Goal: Task Accomplishment & Management: Complete application form

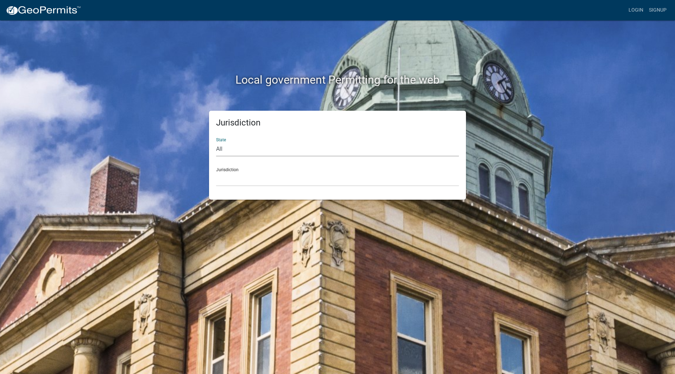
click at [252, 150] on select "All Colorado Georgia Indiana Iowa Kansas Minnesota Ohio South Carolina Wisconsin" at bounding box center [337, 149] width 243 height 14
select select "Indiana"
click at [216, 142] on select "All Colorado Georgia Indiana Iowa Kansas Minnesota Ohio South Carolina Wisconsin" at bounding box center [337, 149] width 243 height 14
click at [243, 186] on select "City of Charlestown, Indiana City of Jeffersonville, Indiana City of Logansport…" at bounding box center [337, 179] width 243 height 14
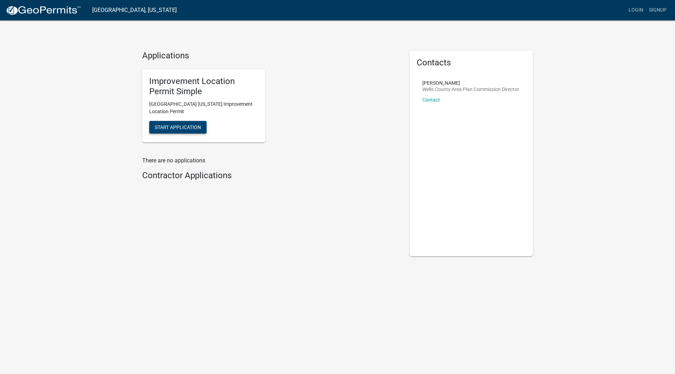
click at [183, 129] on span "Start Application" at bounding box center [178, 128] width 46 height 6
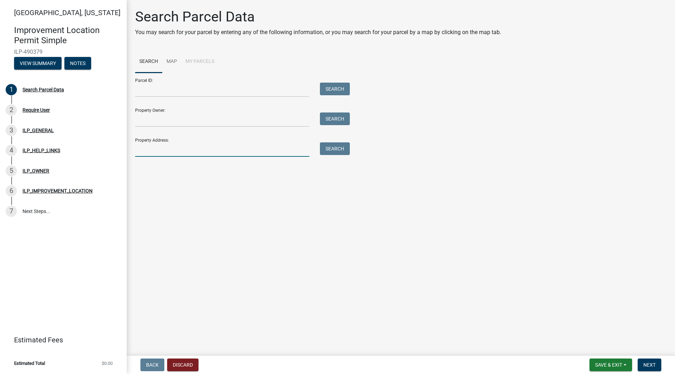
click at [165, 151] on input "Property Address:" at bounding box center [222, 150] width 174 height 14
type input "1528 parlor city dr"
click at [341, 148] on button "Search" at bounding box center [335, 149] width 30 height 13
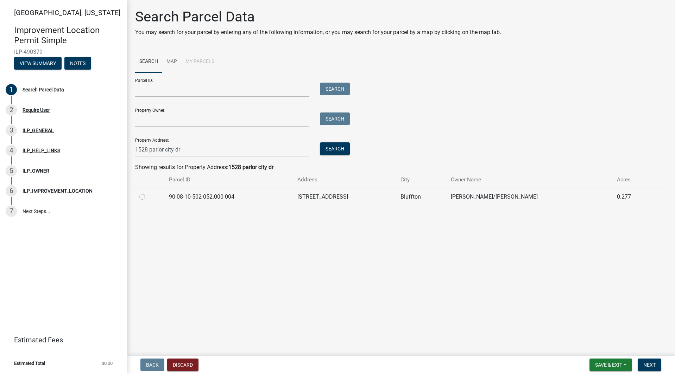
click at [148, 193] on label at bounding box center [148, 193] width 0 height 0
click at [148, 197] on input "radio" at bounding box center [150, 195] width 5 height 5
radio input "true"
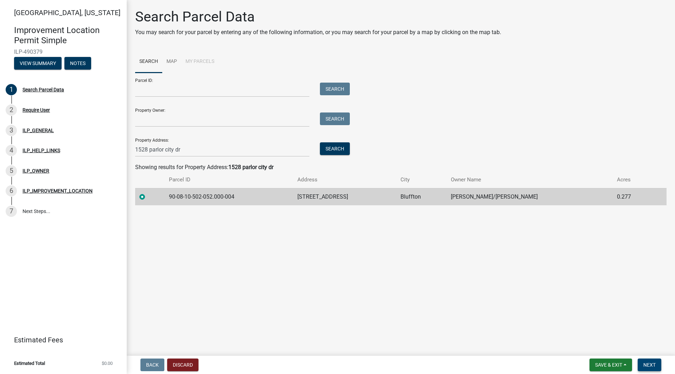
click at [645, 362] on button "Next" at bounding box center [650, 365] width 24 height 13
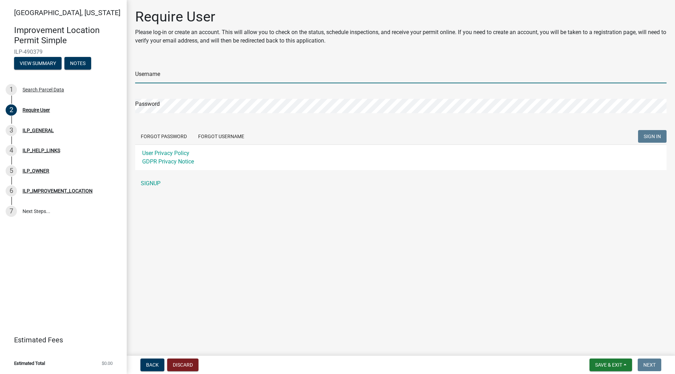
click at [244, 76] on input "Username" at bounding box center [400, 76] width 531 height 14
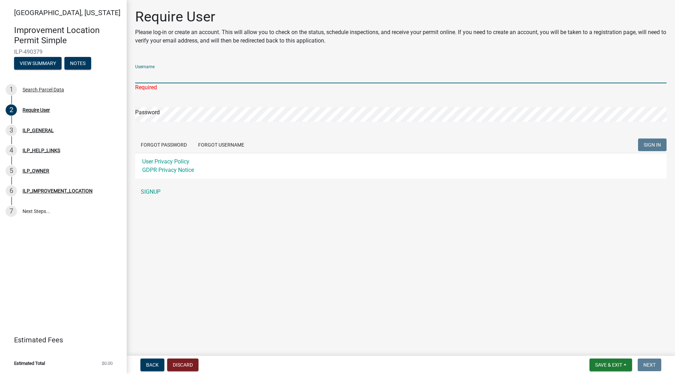
type input "spencerokey"
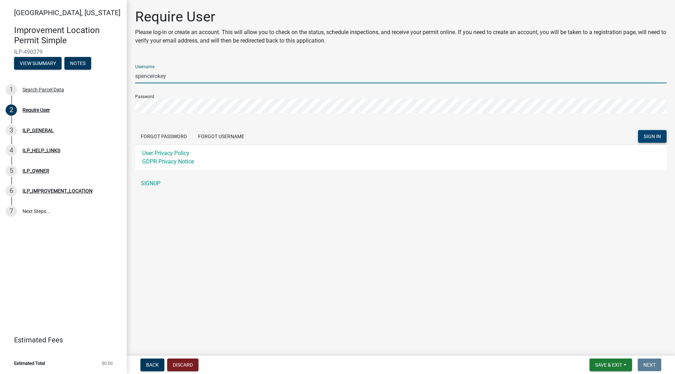
click at [654, 136] on span "SIGN IN" at bounding box center [652, 137] width 17 height 6
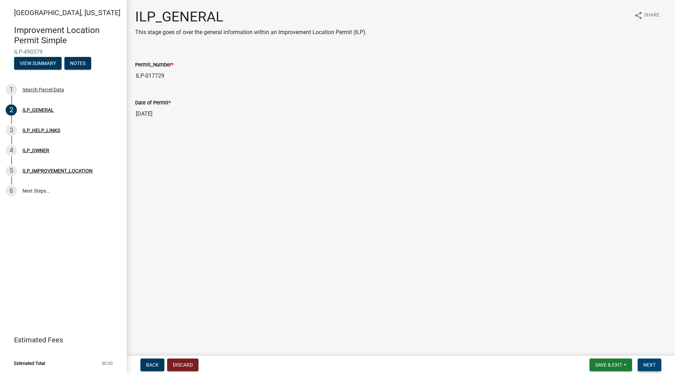
click at [646, 366] on span "Next" at bounding box center [649, 365] width 12 height 6
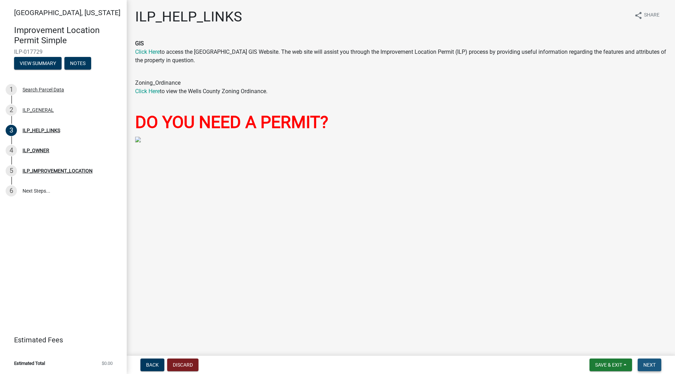
click at [651, 366] on span "Next" at bounding box center [649, 365] width 12 height 6
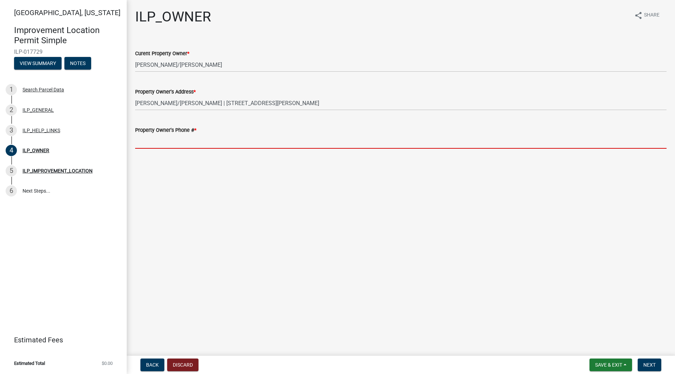
click at [153, 143] on input "Property Owner's Phone # *" at bounding box center [400, 141] width 531 height 14
paste input "260-273-7243"
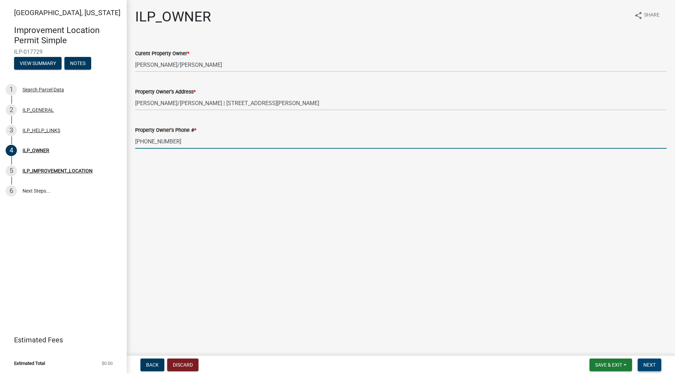
type input "260-273-7243"
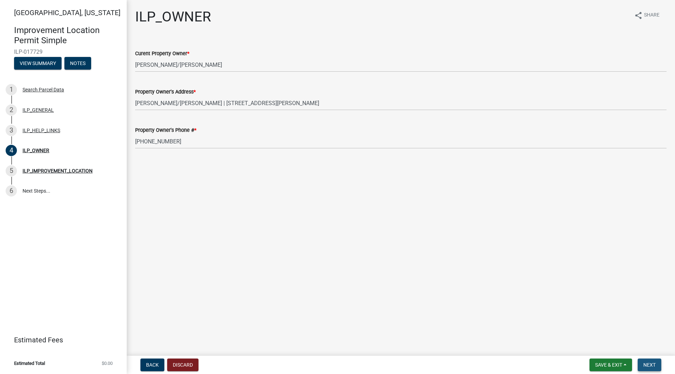
click at [654, 365] on span "Next" at bounding box center [649, 365] width 12 height 6
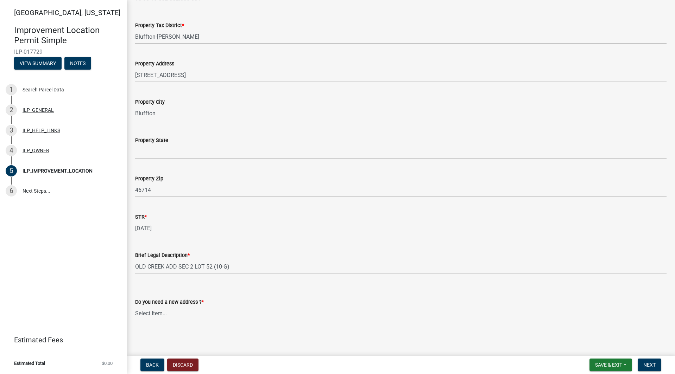
scroll to position [68, 0]
click at [169, 313] on select "Select Item... YES NO" at bounding box center [400, 312] width 531 height 14
click at [135, 305] on select "Select Item... YES NO" at bounding box center [400, 312] width 531 height 14
select select "03ef64e6-f0ff-43c9-aded-972c487e3507"
click at [656, 366] on button "Next" at bounding box center [650, 365] width 24 height 13
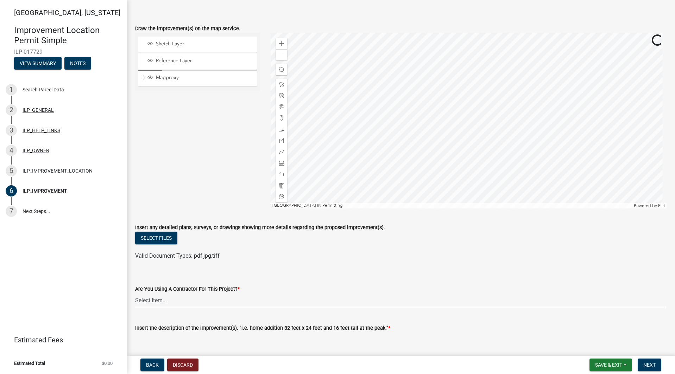
scroll to position [35, 0]
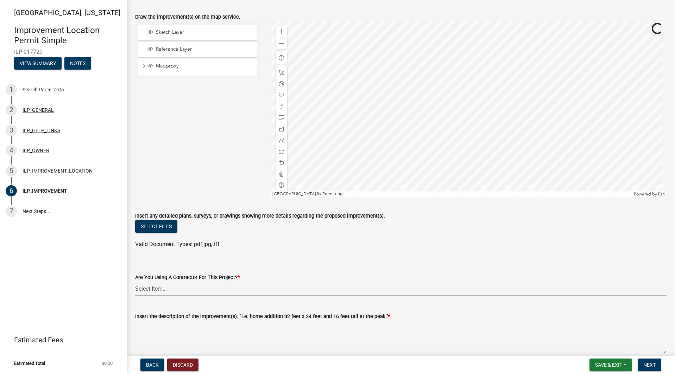
click at [172, 291] on select "Select Item... YES NO" at bounding box center [400, 289] width 531 height 14
click at [135, 282] on select "Select Item... YES NO" at bounding box center [400, 289] width 531 height 14
select select "71b507d0-569d-4a0a-b334-f72445909e69"
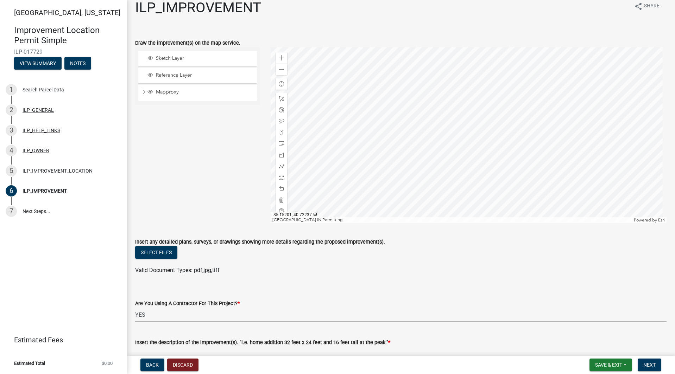
scroll to position [0, 0]
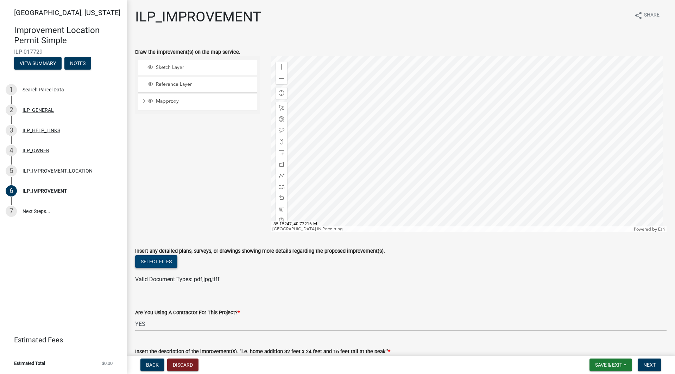
click at [157, 262] on button "Select files" at bounding box center [156, 261] width 42 height 13
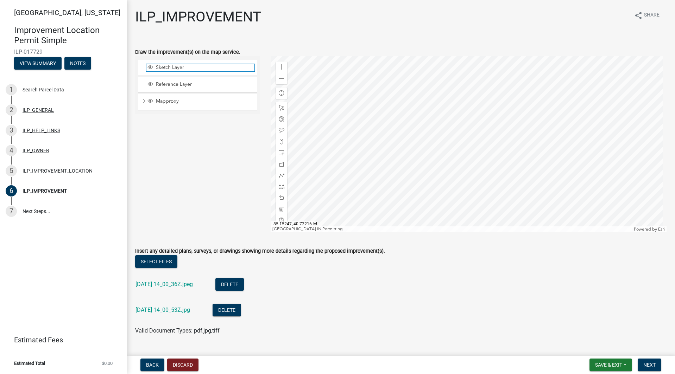
click at [163, 70] on span "Sketch Layer" at bounding box center [204, 67] width 100 height 6
click at [280, 153] on span at bounding box center [282, 153] width 6 height 6
click at [422, 167] on div at bounding box center [469, 144] width 396 height 176
click at [430, 174] on div at bounding box center [469, 144] width 396 height 176
click at [142, 103] on span "Expand" at bounding box center [144, 101] width 6 height 7
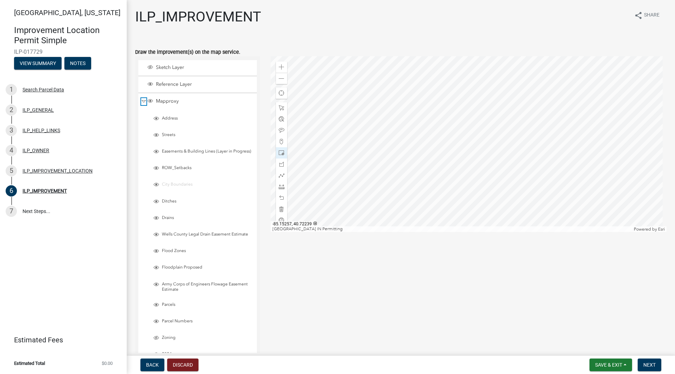
click at [142, 103] on span "Collapse" at bounding box center [143, 101] width 5 height 7
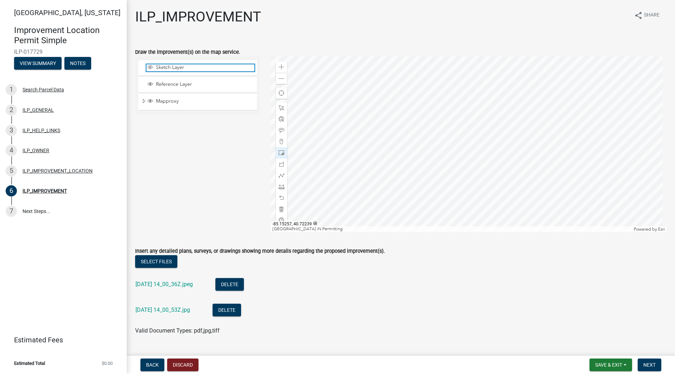
click at [150, 68] on span "Layer List" at bounding box center [150, 67] width 6 height 6
click at [279, 108] on span at bounding box center [282, 108] width 6 height 6
click at [416, 162] on div at bounding box center [469, 144] width 396 height 176
click at [474, 147] on span "Open" at bounding box center [477, 147] width 6 height 6
click at [480, 123] on span "Close" at bounding box center [480, 124] width 6 height 6
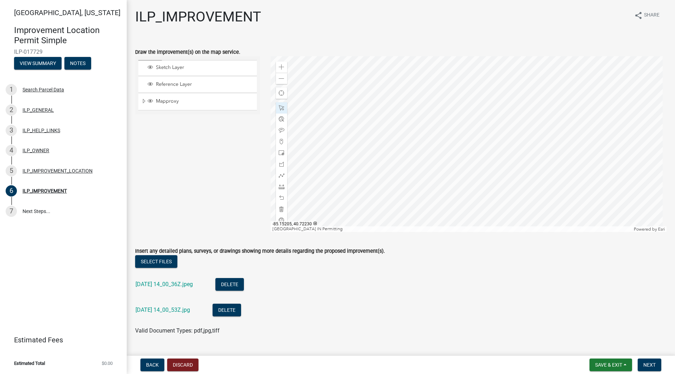
click at [420, 158] on div at bounding box center [469, 144] width 396 height 176
click at [431, 175] on div at bounding box center [469, 144] width 396 height 176
click at [431, 164] on div at bounding box center [469, 144] width 396 height 176
click at [425, 254] on div "Insert any detailed plans, surveys, or drawings showing more details regarding …" at bounding box center [400, 251] width 531 height 8
click at [429, 205] on div at bounding box center [469, 144] width 396 height 176
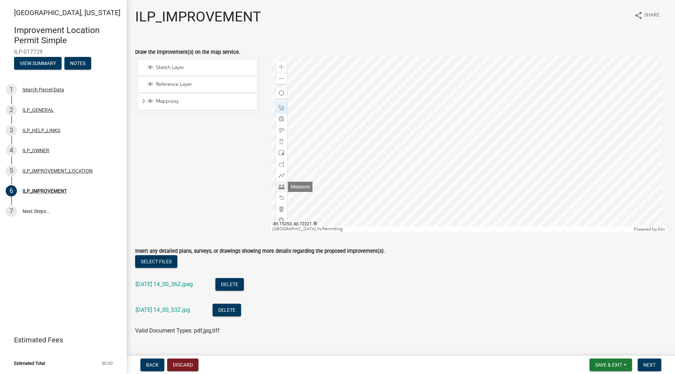
click at [283, 186] on span at bounding box center [282, 187] width 6 height 6
click at [415, 176] on div at bounding box center [469, 144] width 396 height 176
click at [431, 177] on div at bounding box center [469, 144] width 396 height 176
click at [430, 165] on div at bounding box center [469, 144] width 396 height 176
click at [432, 166] on div at bounding box center [469, 144] width 396 height 176
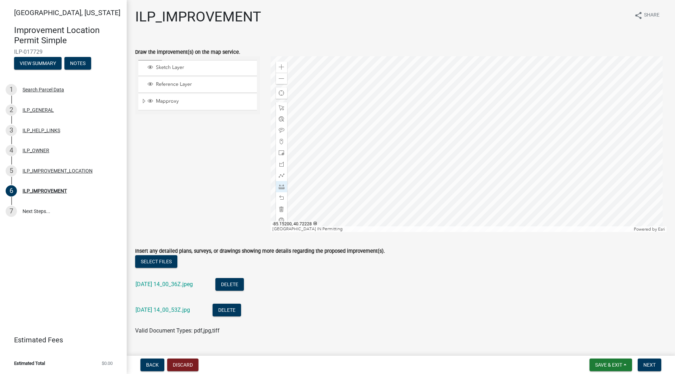
click at [432, 166] on div at bounding box center [469, 144] width 396 height 176
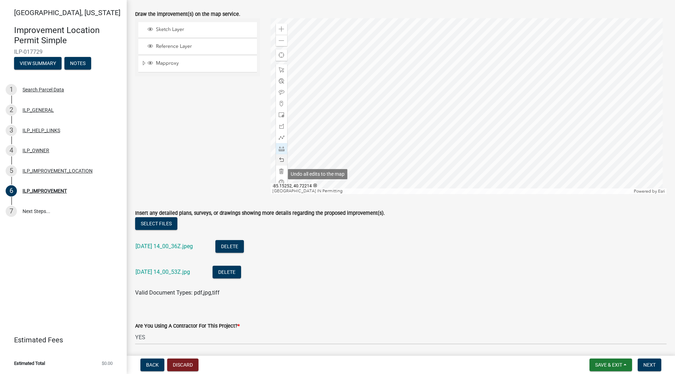
scroll to position [35, 0]
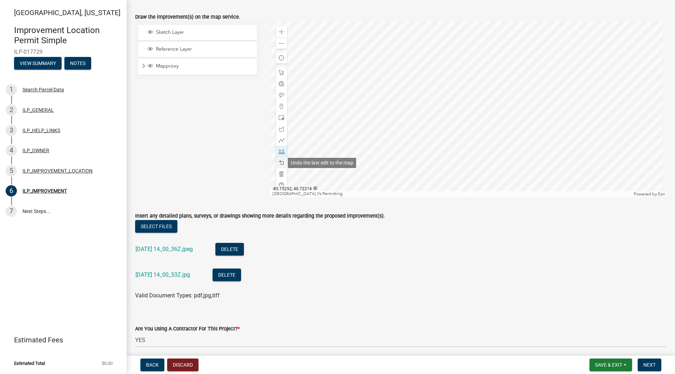
click at [284, 163] on div at bounding box center [281, 162] width 11 height 11
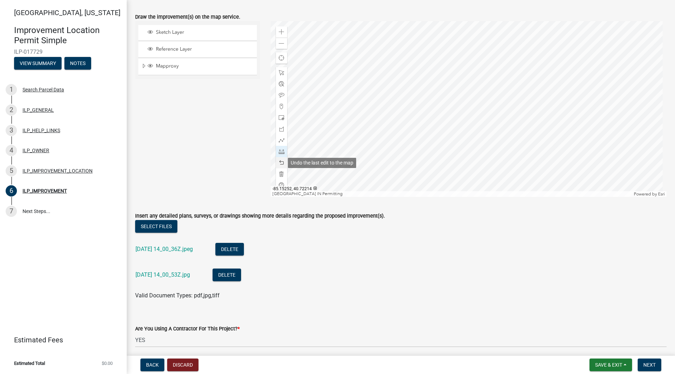
click at [284, 163] on div at bounding box center [281, 162] width 11 height 11
click at [281, 129] on span at bounding box center [282, 129] width 6 height 6
click at [412, 135] on div at bounding box center [469, 109] width 396 height 176
click at [425, 134] on div at bounding box center [469, 109] width 396 height 176
click at [425, 141] on div at bounding box center [469, 109] width 396 height 176
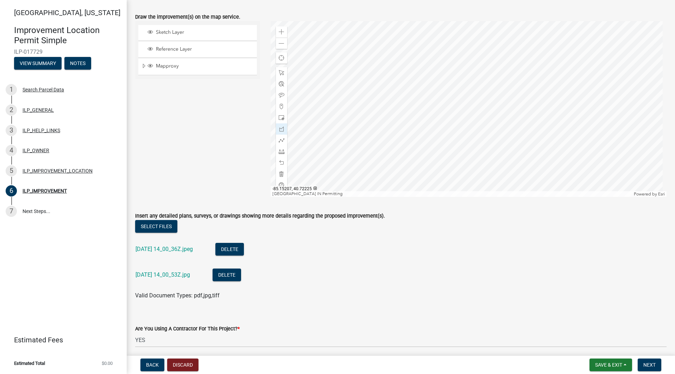
click at [412, 142] on div at bounding box center [469, 109] width 396 height 176
click at [412, 134] on div at bounding box center [469, 109] width 396 height 176
click at [412, 135] on div at bounding box center [469, 109] width 396 height 176
click at [412, 134] on div at bounding box center [469, 109] width 396 height 176
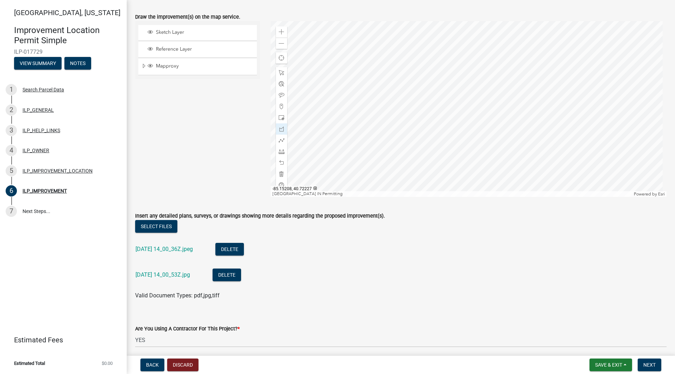
click at [412, 134] on div at bounding box center [469, 109] width 396 height 176
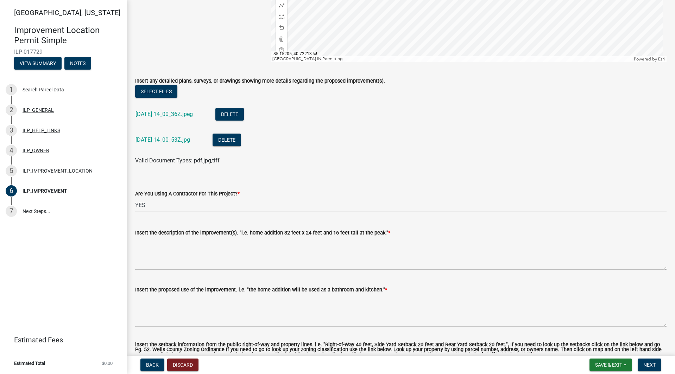
scroll to position [176, 0]
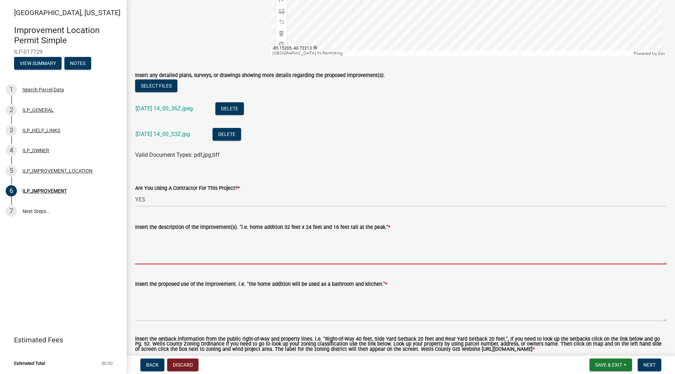
click at [179, 258] on textarea "Insert the description of the improvement(s). "i.e. home addition 32 feet x 24 …" at bounding box center [400, 248] width 531 height 33
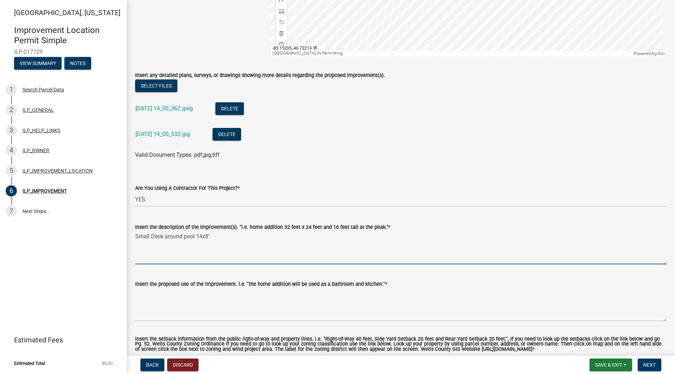
type textarea "Small Deck around pool 14x8'"
click at [172, 315] on textarea "Insert the proposed use of the improvement. i.e. "the home addition will be use…" at bounding box center [400, 305] width 531 height 33
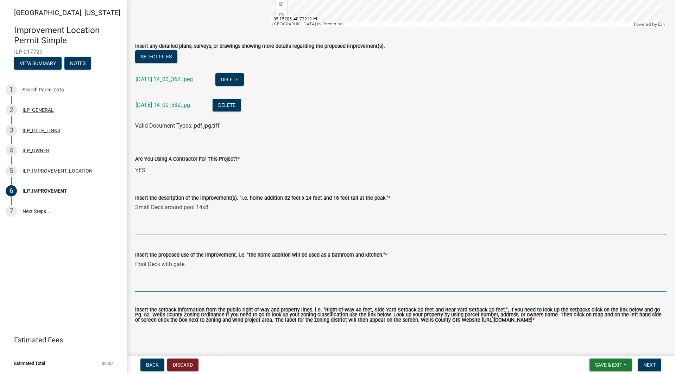
scroll to position [248, 0]
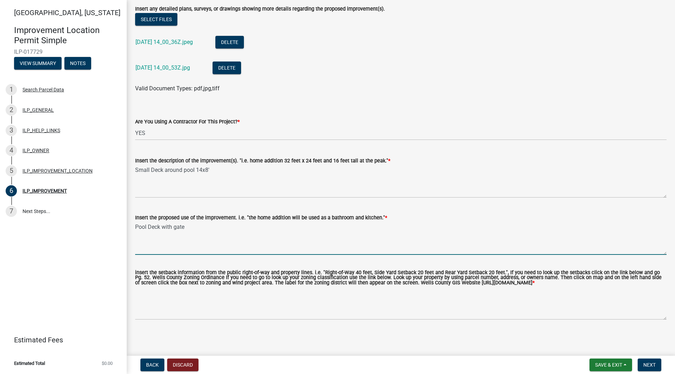
type textarea "Pool Deck with gate"
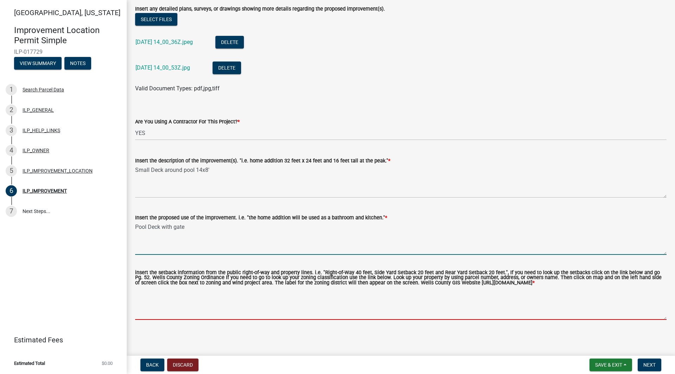
click at [250, 314] on textarea "insert the setback information from the public right-of-way and property lines.…" at bounding box center [400, 303] width 531 height 33
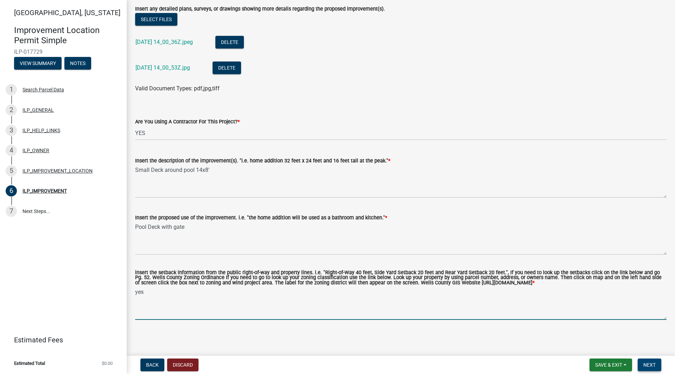
type textarea "yes"
click at [654, 366] on span "Next" at bounding box center [649, 365] width 12 height 6
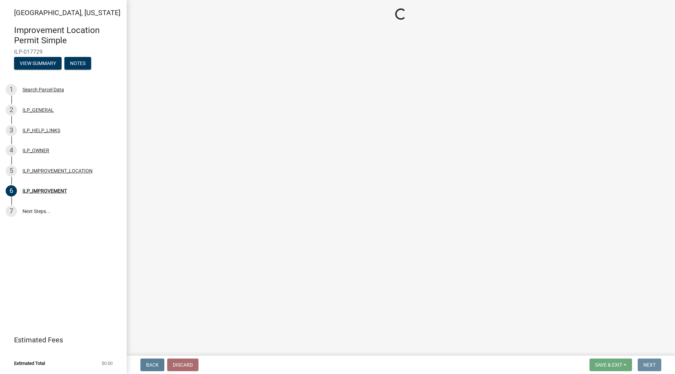
scroll to position [0, 0]
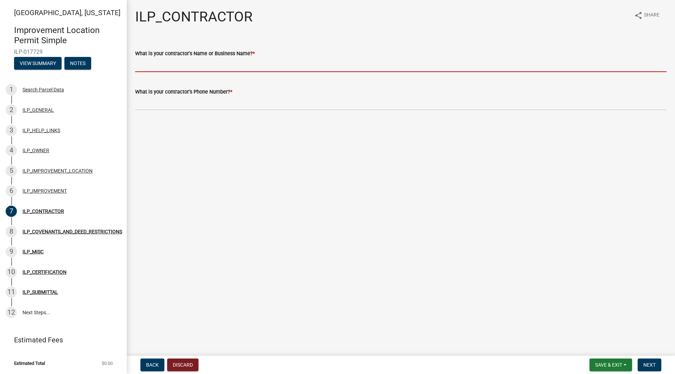
click at [224, 67] on input "What is your contractor's Name or Business Name? *" at bounding box center [400, 65] width 531 height 14
type input "Hoosier Exterior Solutions"
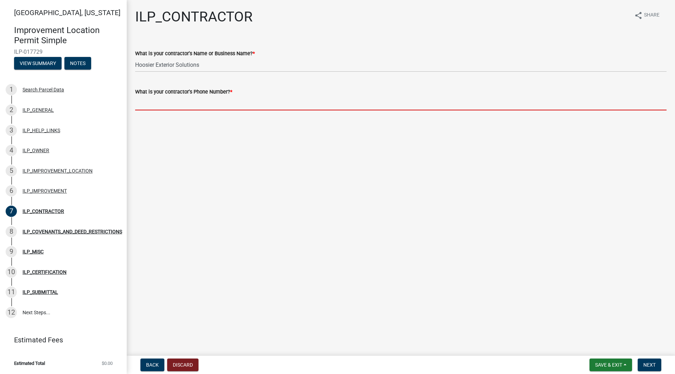
click at [210, 107] on input "What is your contractor's Phone Number? *" at bounding box center [400, 103] width 531 height 14
type input "2602734684"
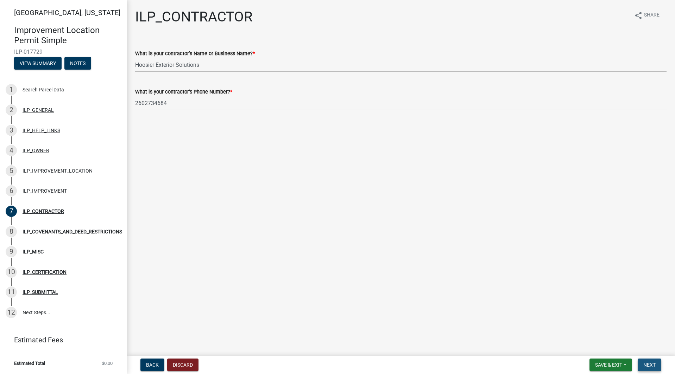
click at [647, 365] on span "Next" at bounding box center [649, 365] width 12 height 6
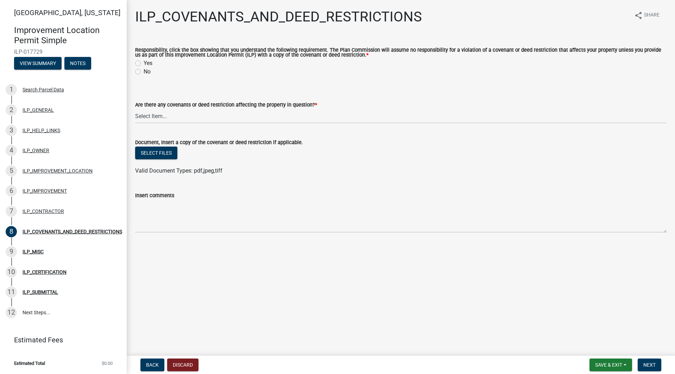
click at [144, 65] on label "Yes" at bounding box center [148, 63] width 9 height 8
click at [144, 64] on input "Yes" at bounding box center [146, 61] width 5 height 5
radio input "true"
click at [154, 117] on select "Select Item... YES NO" at bounding box center [400, 116] width 531 height 14
click at [135, 109] on select "Select Item... YES NO" at bounding box center [400, 116] width 531 height 14
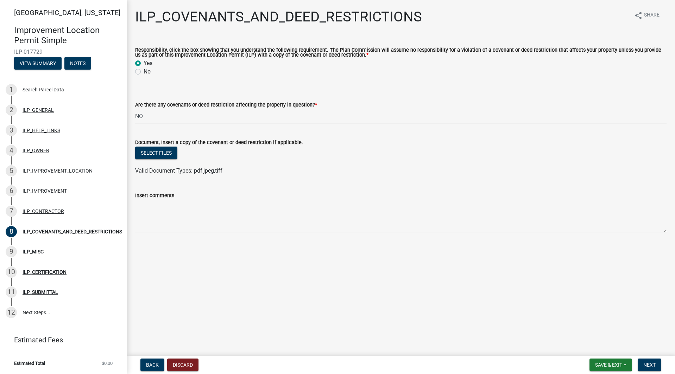
select select "8e2002f1-ace1-422c-92a0-aa7ffd64ff05"
click at [645, 363] on span "Next" at bounding box center [649, 365] width 12 height 6
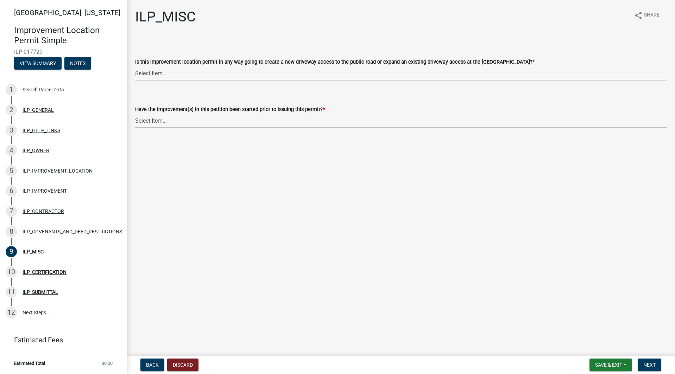
click at [156, 74] on select "Select Item... YES NO" at bounding box center [400, 73] width 531 height 14
click at [135, 66] on select "Select Item... YES NO" at bounding box center [400, 73] width 531 height 14
select select "efdfc372-da28-48aa-82f0-d86e80c7002d"
click at [151, 120] on select "Select Item... YES NO" at bounding box center [400, 121] width 531 height 14
click at [135, 114] on select "Select Item... YES NO" at bounding box center [400, 121] width 531 height 14
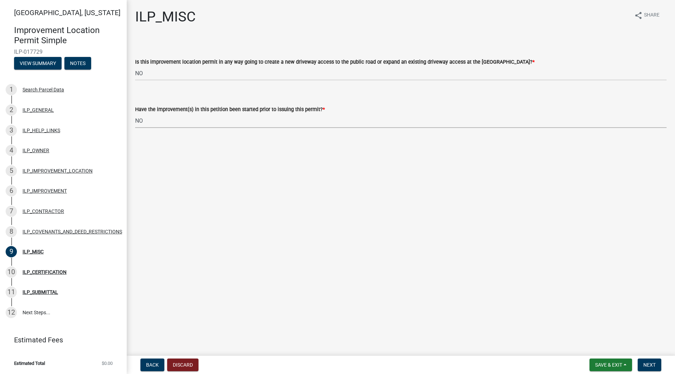
select select "87690217-1c5d-4f3f-89a3-85c12ce3295a"
click at [318, 237] on main "ILP_MISC share Share Is this improvement location permit in any way going to cr…" at bounding box center [401, 176] width 548 height 353
click at [645, 364] on span "Next" at bounding box center [649, 365] width 12 height 6
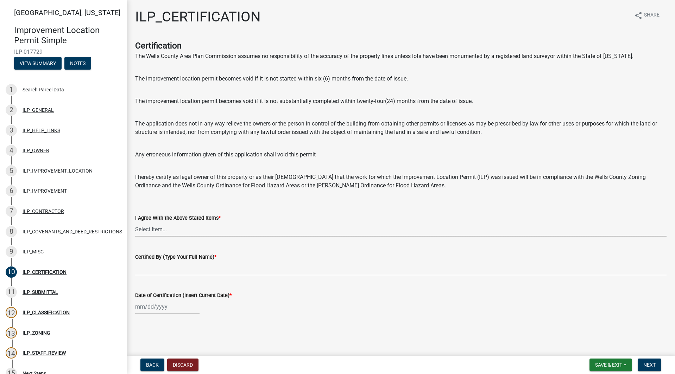
click at [202, 232] on select "Select Item... Yes" at bounding box center [400, 229] width 531 height 14
click at [135, 222] on select "Select Item... Yes" at bounding box center [400, 229] width 531 height 14
select select "bd96893d-fc5a-4886-96bc-c23f48f60341"
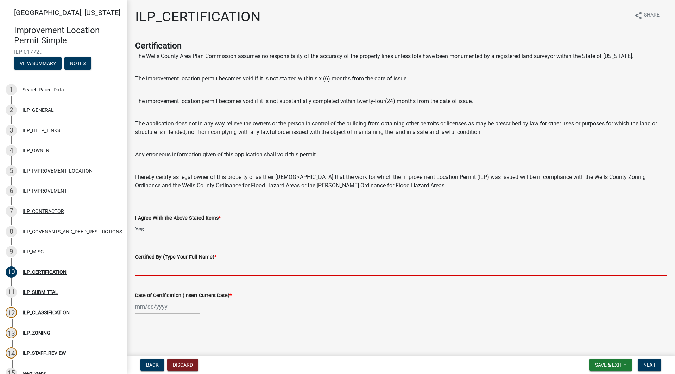
click at [181, 273] on input "Certified By (Type Your Full Name) *" at bounding box center [400, 268] width 531 height 14
type input "Spencer James Okey"
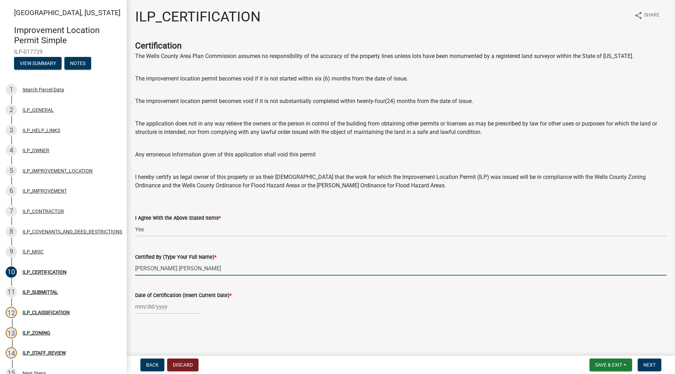
click at [172, 308] on div at bounding box center [167, 307] width 64 height 14
select select "10"
select select "2025"
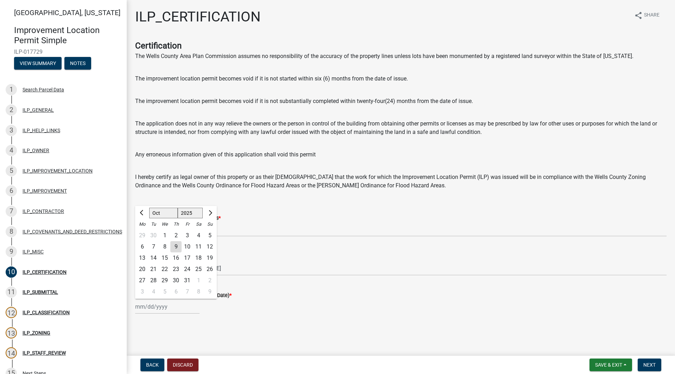
click at [174, 248] on div "9" at bounding box center [175, 246] width 11 height 11
type input "10/09/2025"
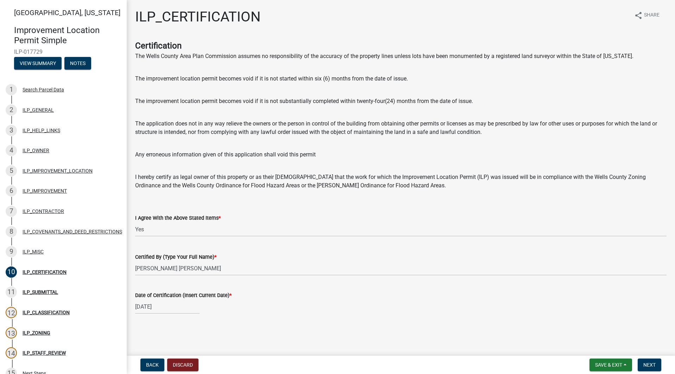
click at [284, 312] on div "10/09/2025" at bounding box center [400, 307] width 531 height 14
click at [648, 366] on span "Next" at bounding box center [649, 365] width 12 height 6
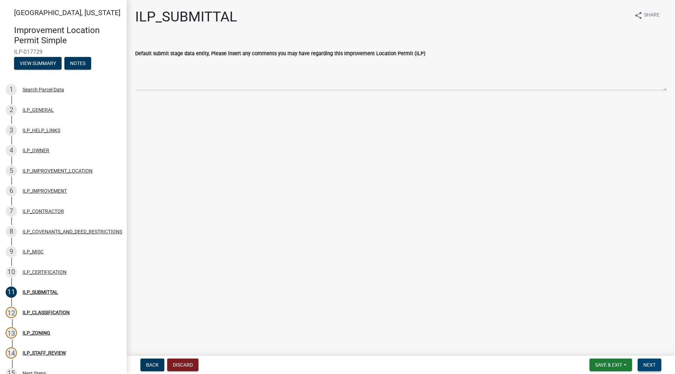
click at [646, 363] on span "Next" at bounding box center [649, 365] width 12 height 6
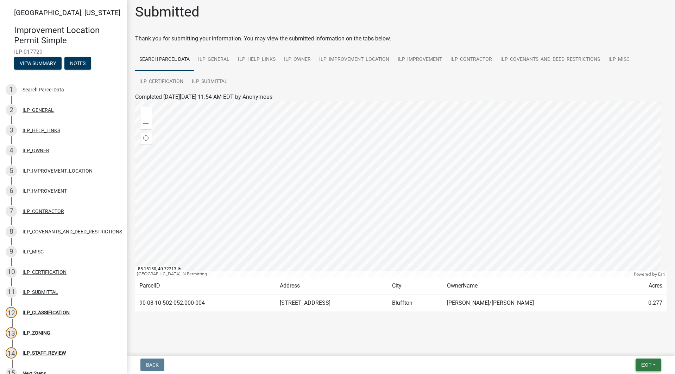
click at [654, 362] on button "Exit" at bounding box center [648, 365] width 26 height 13
click at [622, 331] on button "Save" at bounding box center [633, 330] width 56 height 17
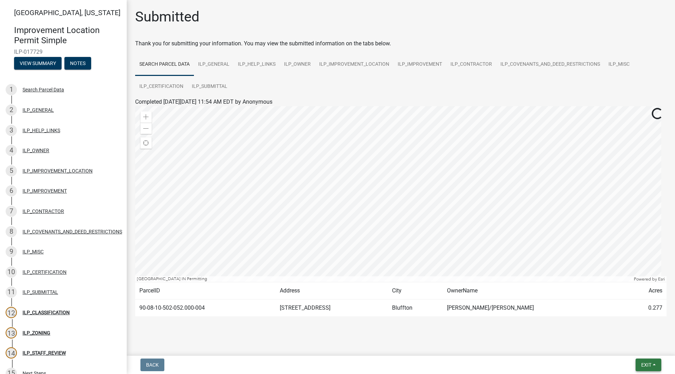
click at [652, 365] on button "Exit" at bounding box center [648, 365] width 26 height 13
click at [636, 350] on button "Save & Exit" at bounding box center [633, 346] width 56 height 17
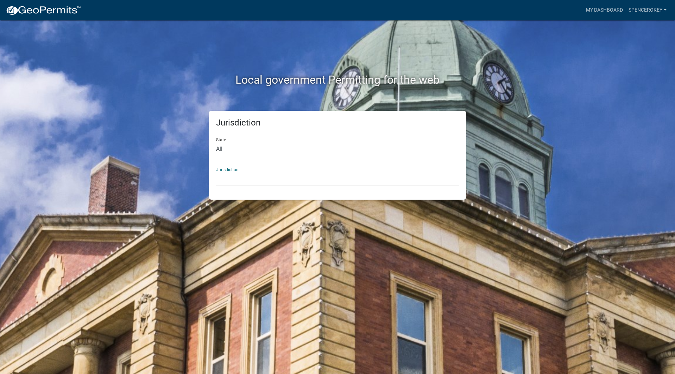
click at [229, 178] on select "Custer County, Colorado Carroll County, Georgia Cook County, Georgia Crawford C…" at bounding box center [337, 179] width 243 height 14
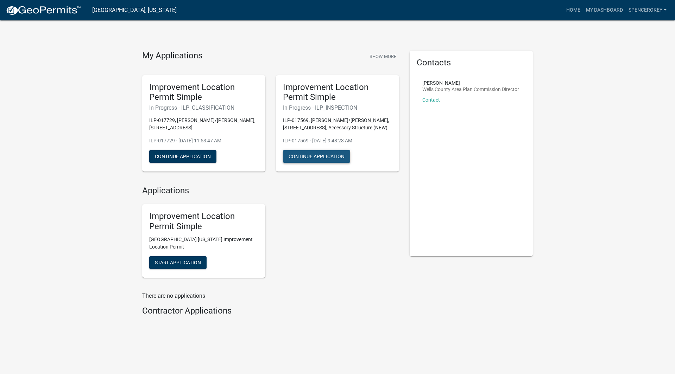
click at [308, 159] on button "Continue Application" at bounding box center [316, 156] width 67 height 13
click at [203, 157] on button "Continue Application" at bounding box center [182, 156] width 67 height 13
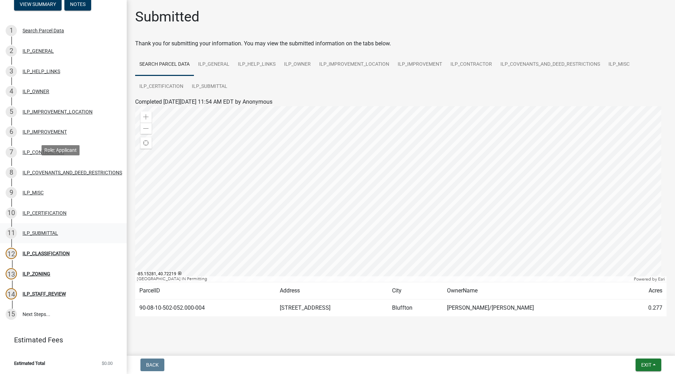
scroll to position [64, 0]
click at [50, 251] on div "ILP_CLASSIFICATION" at bounding box center [46, 253] width 47 height 5
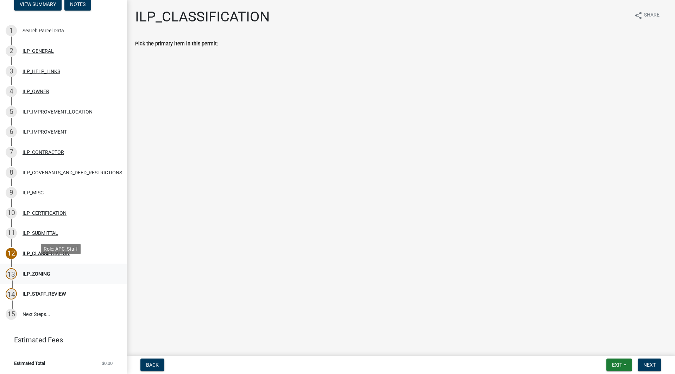
click at [94, 272] on div "13 ILP_ZONING" at bounding box center [61, 273] width 110 height 11
click at [55, 292] on div "ILP_STAFF_REVIEW" at bounding box center [44, 294] width 43 height 5
click at [29, 272] on div "ILP_ZONING" at bounding box center [37, 274] width 28 height 5
click at [197, 94] on main "ILP_CLASSIFICATION share Share Pick the primary item in this permit:" at bounding box center [401, 176] width 548 height 353
click at [652, 365] on span "Next" at bounding box center [649, 365] width 12 height 6
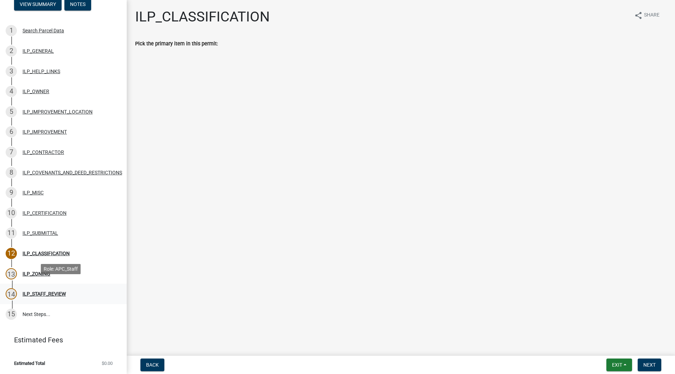
click at [55, 292] on div "ILP_STAFF_REVIEW" at bounding box center [44, 294] width 43 height 5
click at [154, 367] on span "Back" at bounding box center [152, 365] width 13 height 6
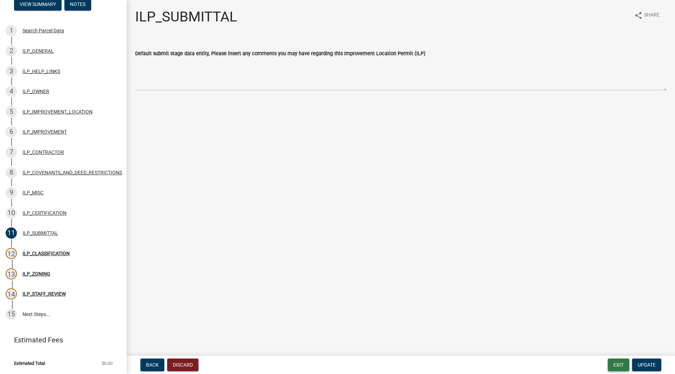
click at [619, 367] on button "Exit" at bounding box center [618, 365] width 21 height 13
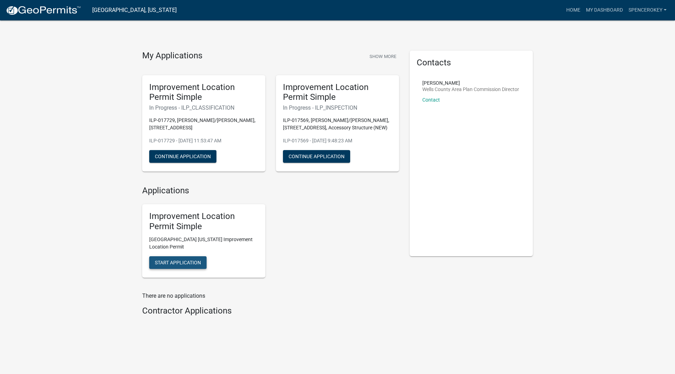
click at [194, 265] on span "Start Application" at bounding box center [178, 263] width 46 height 6
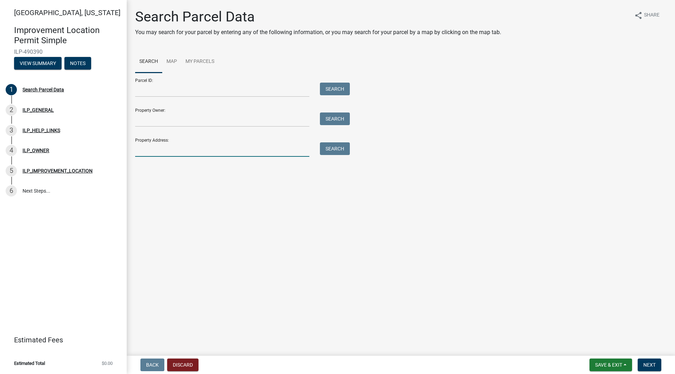
click at [244, 150] on input "Property Address:" at bounding box center [222, 150] width 174 height 14
type input "220 w 300 n"
click at [334, 145] on button "Search" at bounding box center [335, 149] width 30 height 13
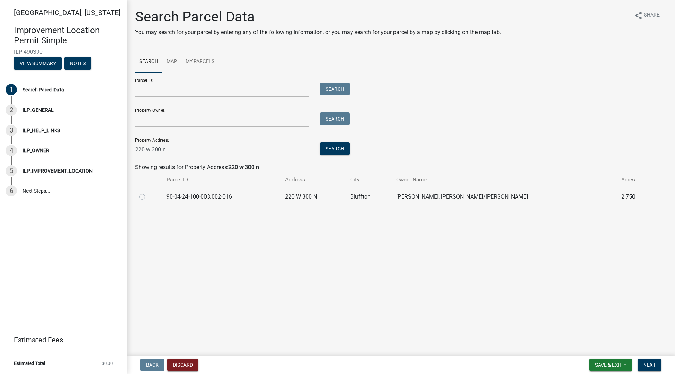
click at [140, 200] on div at bounding box center [148, 197] width 19 height 8
click at [148, 193] on label at bounding box center [148, 193] width 0 height 0
click at [148, 197] on input "radio" at bounding box center [150, 195] width 5 height 5
radio input "true"
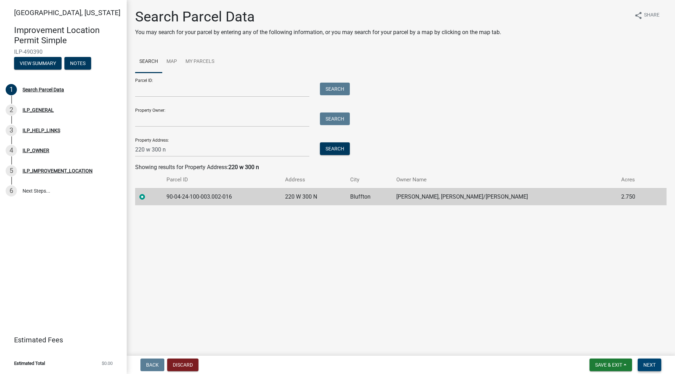
click at [645, 363] on span "Next" at bounding box center [649, 365] width 12 height 6
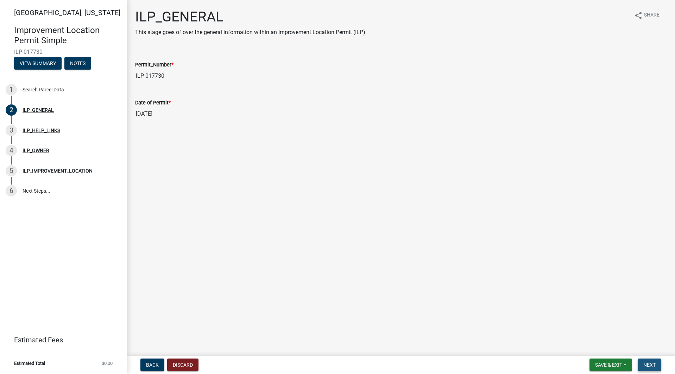
click at [655, 369] on button "Next" at bounding box center [650, 365] width 24 height 13
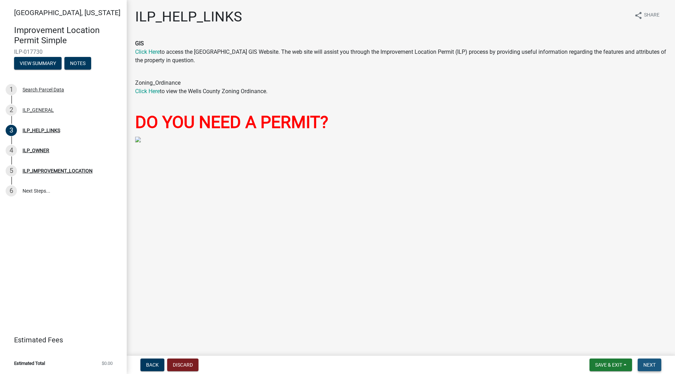
click at [644, 364] on span "Next" at bounding box center [649, 365] width 12 height 6
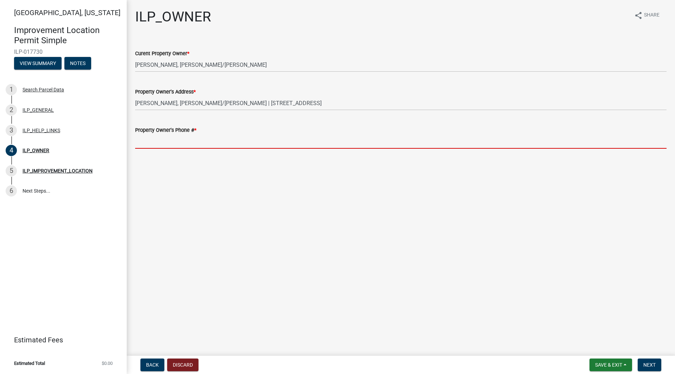
click at [162, 143] on input "Property Owner's Phone # *" at bounding box center [400, 141] width 531 height 14
paste input "260-414-4889"
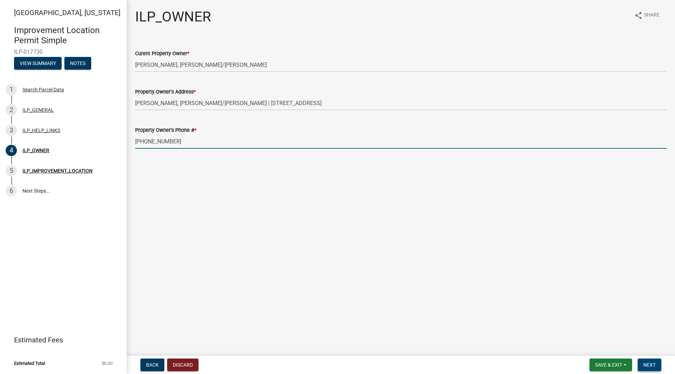
type input "260-414-4889"
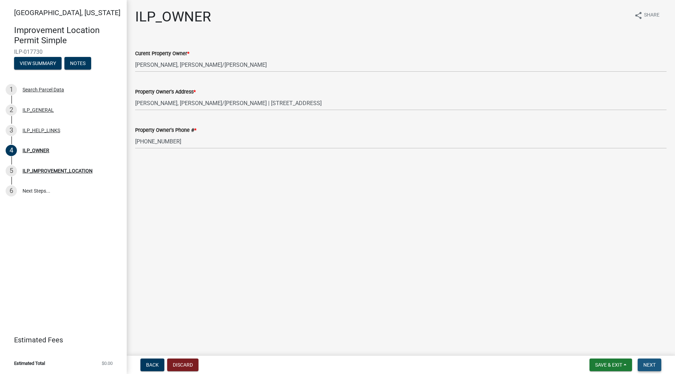
click at [657, 369] on button "Next" at bounding box center [650, 365] width 24 height 13
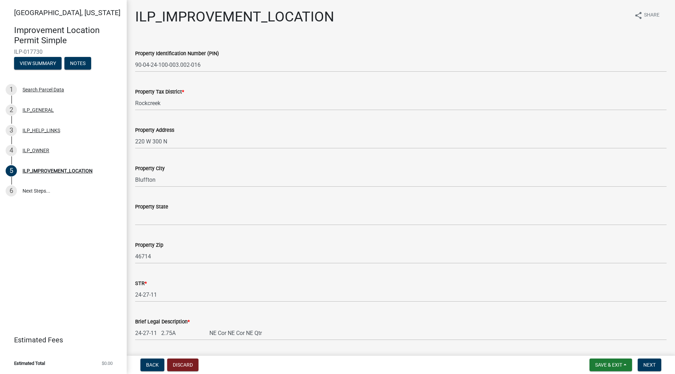
scroll to position [68, 0]
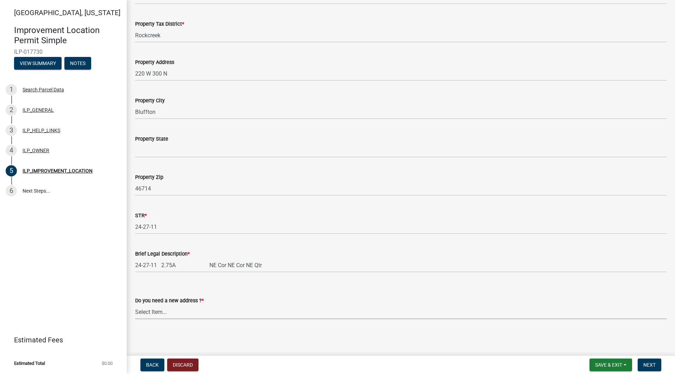
click at [337, 314] on select "Select Item... YES NO" at bounding box center [400, 312] width 531 height 14
click at [135, 305] on select "Select Item... YES NO" at bounding box center [400, 312] width 531 height 14
select select "03ef64e6-f0ff-43c9-aded-972c487e3507"
click at [652, 364] on span "Next" at bounding box center [649, 365] width 12 height 6
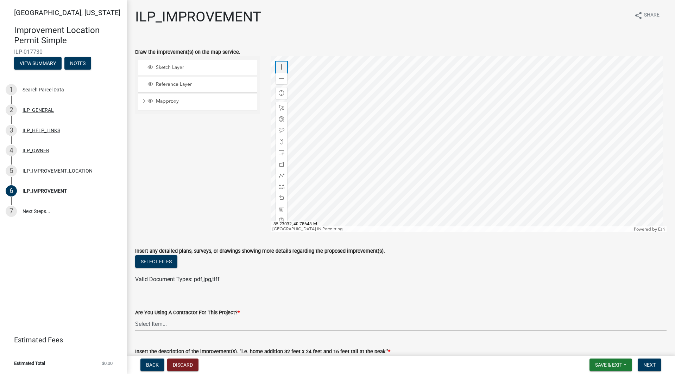
click at [279, 65] on span at bounding box center [282, 67] width 6 height 6
click at [281, 155] on span at bounding box center [282, 153] width 6 height 6
click at [463, 185] on div at bounding box center [469, 144] width 396 height 176
click at [470, 193] on div at bounding box center [469, 144] width 396 height 176
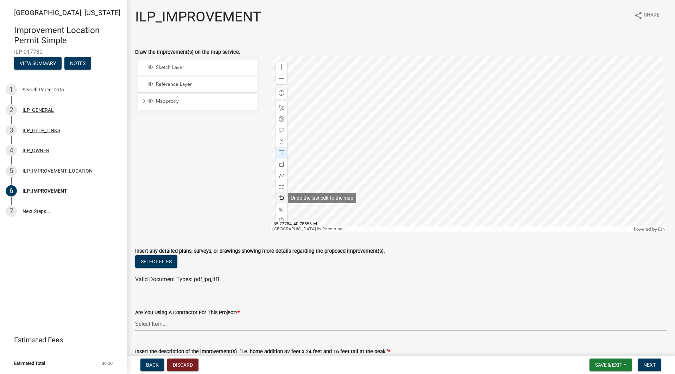
click at [282, 197] on span at bounding box center [282, 198] width 6 height 6
click at [284, 198] on div at bounding box center [281, 197] width 11 height 11
click at [281, 173] on span at bounding box center [282, 176] width 6 height 6
click at [461, 183] on div at bounding box center [469, 144] width 396 height 176
click at [471, 184] on div at bounding box center [469, 144] width 396 height 176
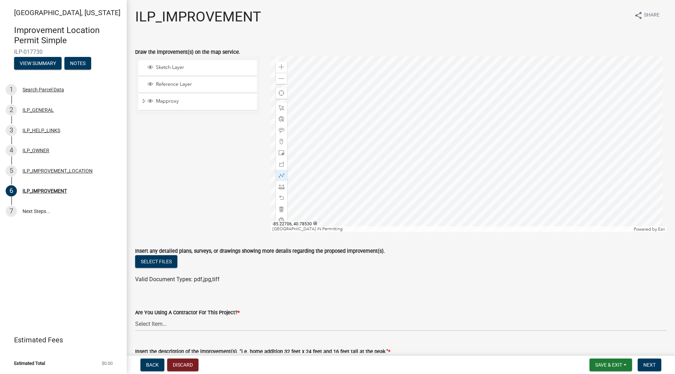
click at [472, 198] on div at bounding box center [469, 144] width 396 height 176
click at [461, 197] on div at bounding box center [469, 144] width 396 height 176
click at [461, 183] on div at bounding box center [469, 144] width 396 height 176
click at [160, 265] on button "Select files" at bounding box center [156, 261] width 42 height 13
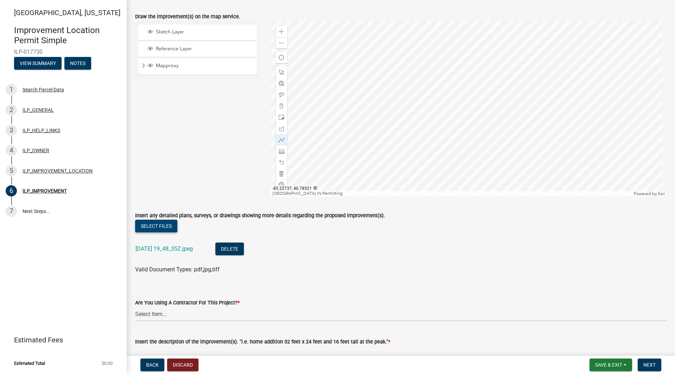
scroll to position [70, 0]
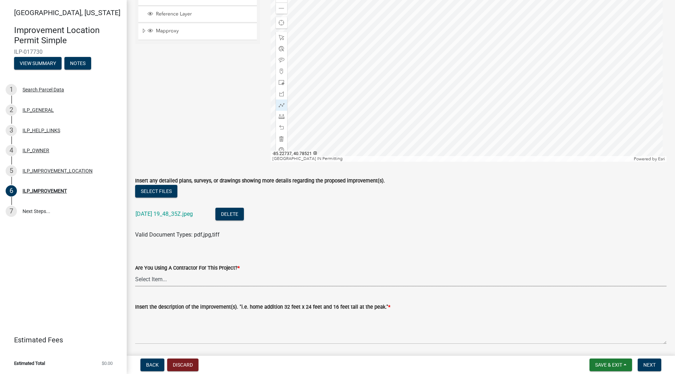
click at [187, 281] on select "Select Item... YES NO" at bounding box center [400, 279] width 531 height 14
click at [135, 272] on select "Select Item... YES NO" at bounding box center [400, 279] width 531 height 14
select select "71b507d0-569d-4a0a-b334-f72445909e69"
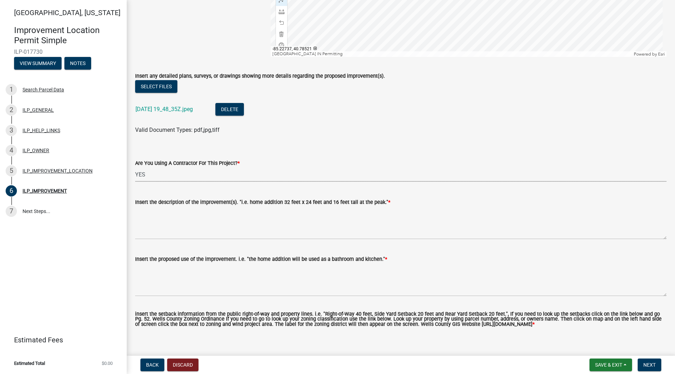
scroll to position [176, 0]
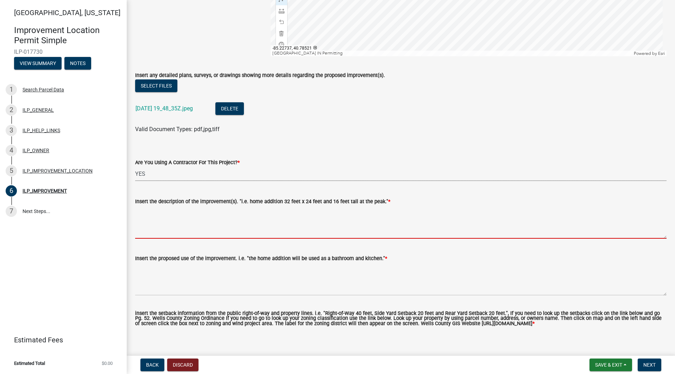
click at [228, 232] on textarea "Insert the description of the improvement(s). "i.e. home addition 32 feet x 24 …" at bounding box center [400, 222] width 531 height 33
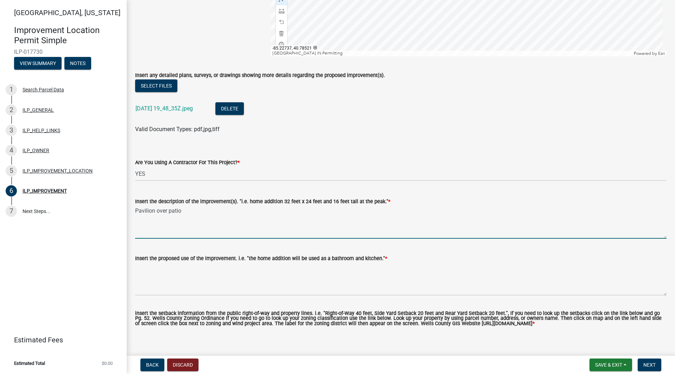
click at [214, 213] on textarea "Pavilion over patio" at bounding box center [400, 222] width 531 height 33
type textarea "Pavilion over patio 16x14"
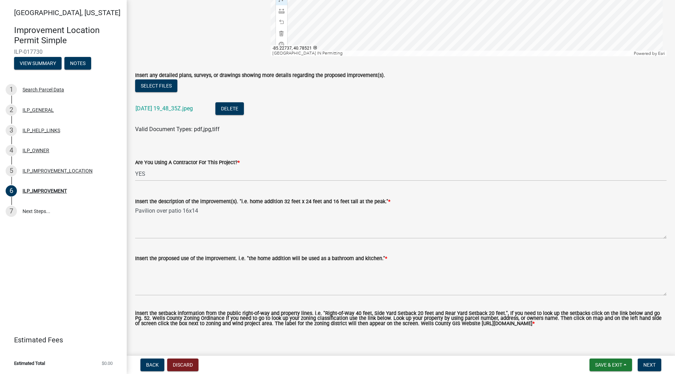
click at [229, 296] on wm-data-entity-input "Insert the proposed use of the improvement. i.e. "the home addition will be use…" at bounding box center [400, 273] width 531 height 57
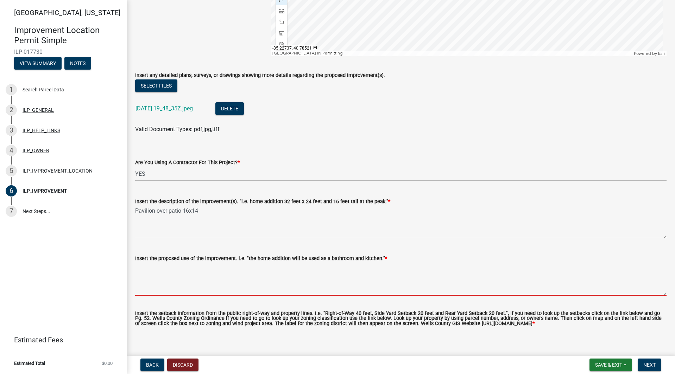
click at [231, 292] on textarea "Insert the proposed use of the improvement. i.e. "the home addition will be use…" at bounding box center [400, 279] width 531 height 33
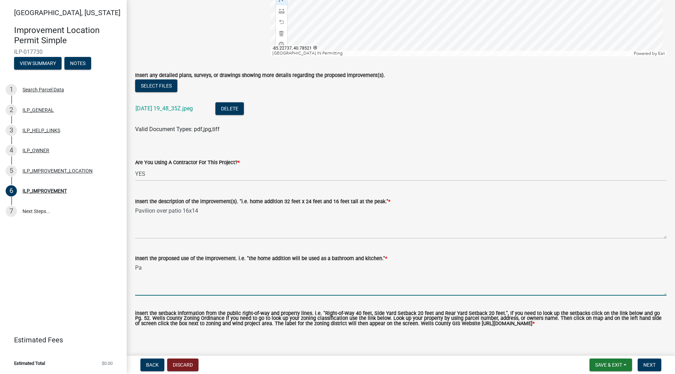
type textarea "P"
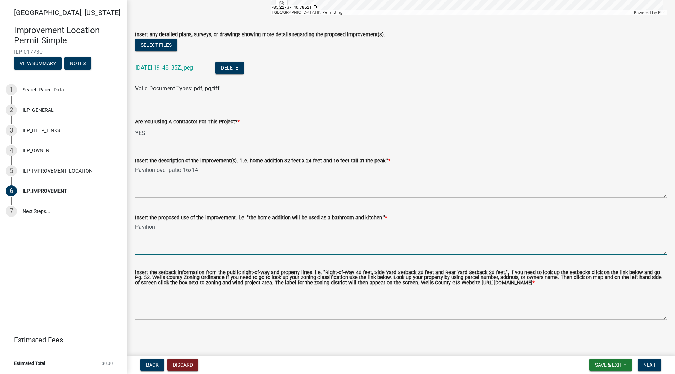
scroll to position [222, 0]
type textarea "Pavilion"
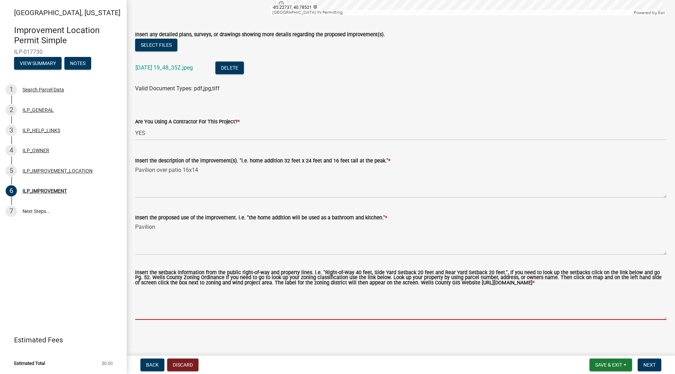
click at [355, 299] on textarea "insert the setback information from the public right-of-way and property lines.…" at bounding box center [400, 303] width 531 height 33
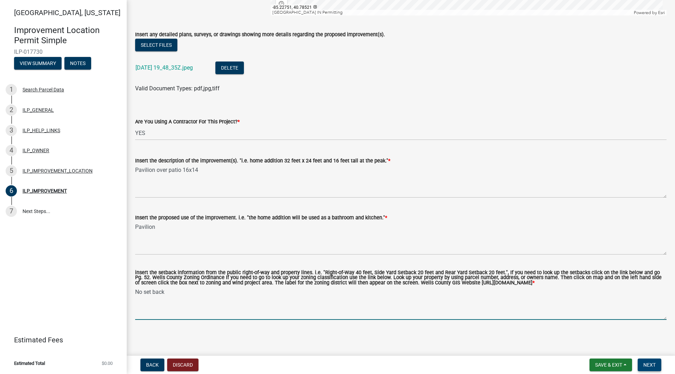
type textarea "No set back"
click at [651, 365] on span "Next" at bounding box center [649, 365] width 12 height 6
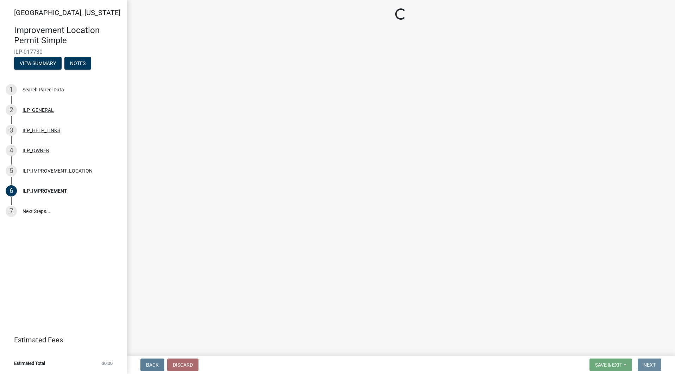
scroll to position [0, 0]
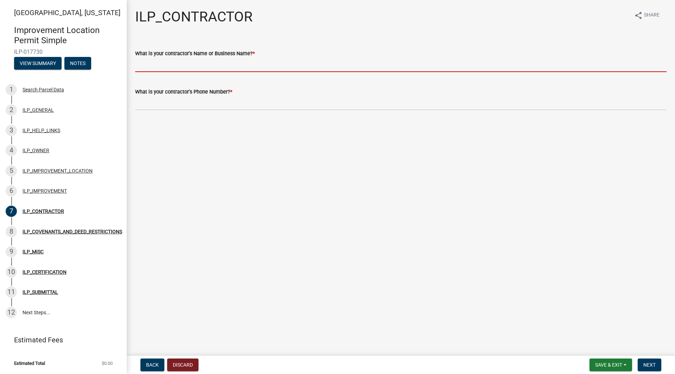
click at [267, 68] on input "What is your contractor's Name or Business Name? *" at bounding box center [400, 65] width 531 height 14
type input "Hoosier Exterior Solutions"
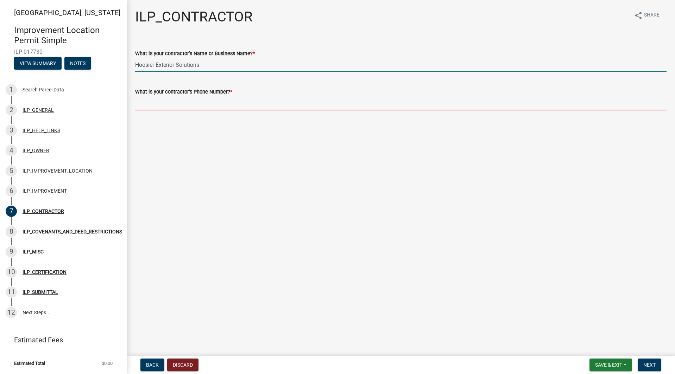
click at [200, 105] on input "What is your contractor's Phone Number? *" at bounding box center [400, 103] width 531 height 14
type input "2602734684"
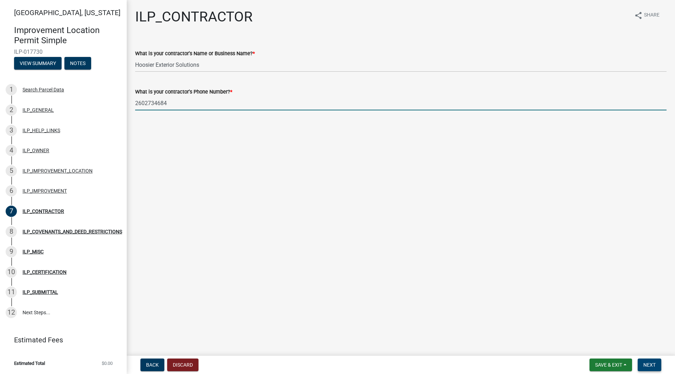
click at [649, 365] on span "Next" at bounding box center [649, 365] width 12 height 6
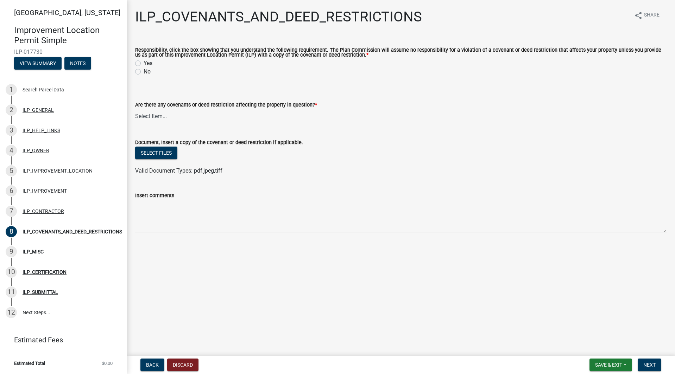
click at [144, 63] on label "Yes" at bounding box center [148, 63] width 9 height 8
click at [144, 63] on input "Yes" at bounding box center [146, 61] width 5 height 5
radio input "true"
click at [160, 119] on select "Select Item... YES NO" at bounding box center [400, 116] width 531 height 14
click at [135, 109] on select "Select Item... YES NO" at bounding box center [400, 116] width 531 height 14
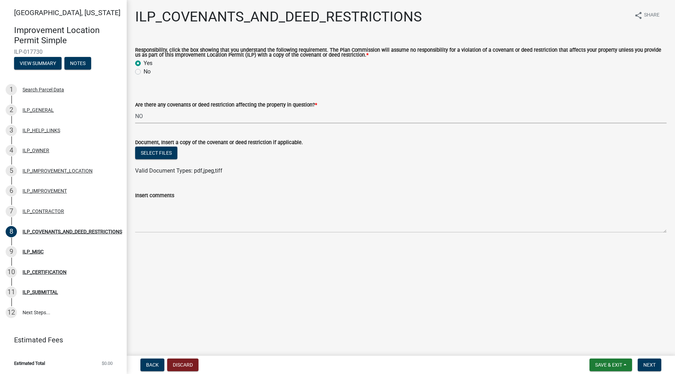
select select "8e2002f1-ace1-422c-92a0-aa7ffd64ff05"
click at [654, 367] on span "Next" at bounding box center [649, 365] width 12 height 6
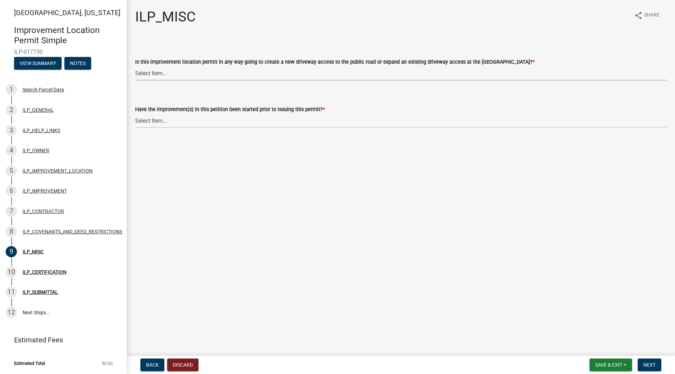
click at [169, 75] on select "Select Item... YES NO" at bounding box center [400, 73] width 531 height 14
click at [135, 66] on select "Select Item... YES NO" at bounding box center [400, 73] width 531 height 14
select select "efdfc372-da28-48aa-82f0-d86e80c7002d"
click at [175, 125] on select "Select Item... YES NO" at bounding box center [400, 121] width 531 height 14
click at [135, 114] on select "Select Item... YES NO" at bounding box center [400, 121] width 531 height 14
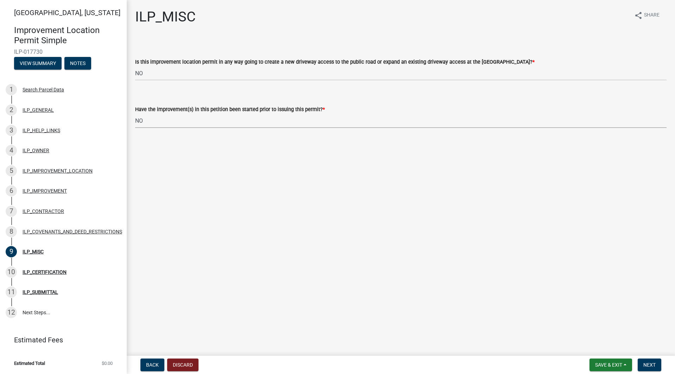
select select "87690217-1c5d-4f3f-89a3-85c12ce3295a"
click at [651, 366] on span "Next" at bounding box center [649, 365] width 12 height 6
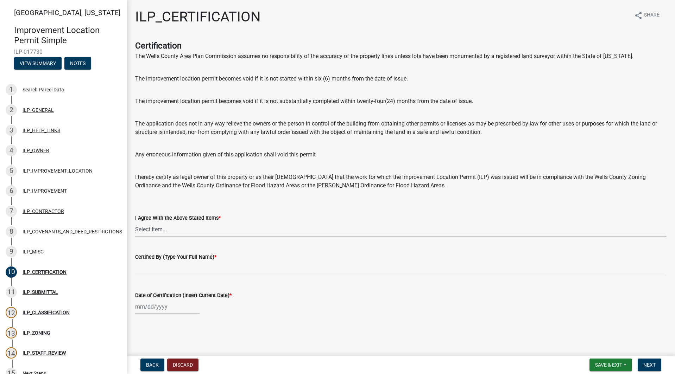
click at [213, 230] on select "Select Item... Yes" at bounding box center [400, 229] width 531 height 14
click at [135, 222] on select "Select Item... Yes" at bounding box center [400, 229] width 531 height 14
select select "bd96893d-fc5a-4886-96bc-c23f48f60341"
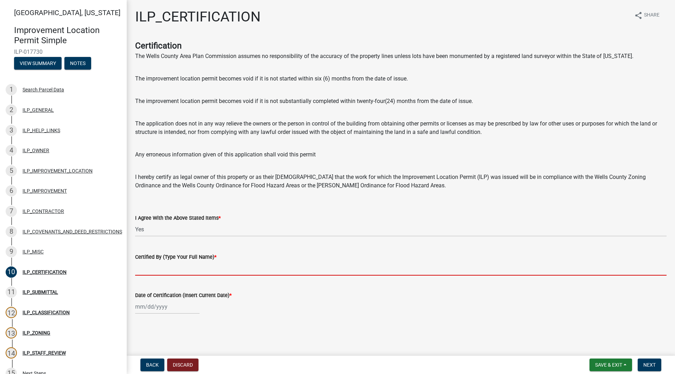
click at [190, 272] on input "Certified By (Type Your Full Name) *" at bounding box center [400, 268] width 531 height 14
type input "Spencer James Okey"
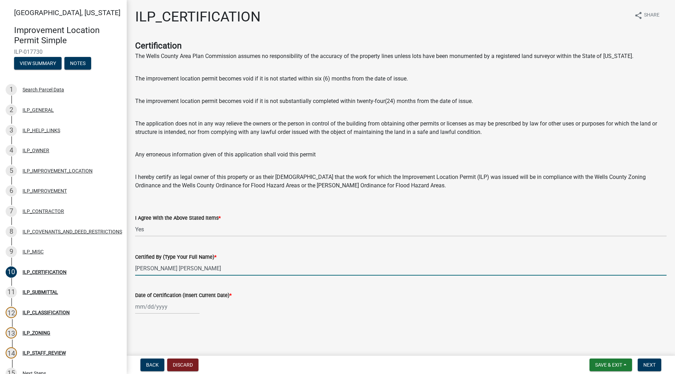
click at [168, 311] on div at bounding box center [167, 307] width 64 height 14
select select "10"
select select "2025"
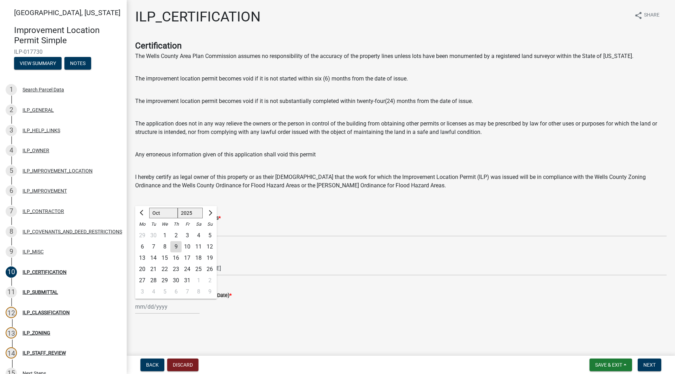
click at [177, 245] on div "9" at bounding box center [175, 246] width 11 height 11
type input "10/09/2025"
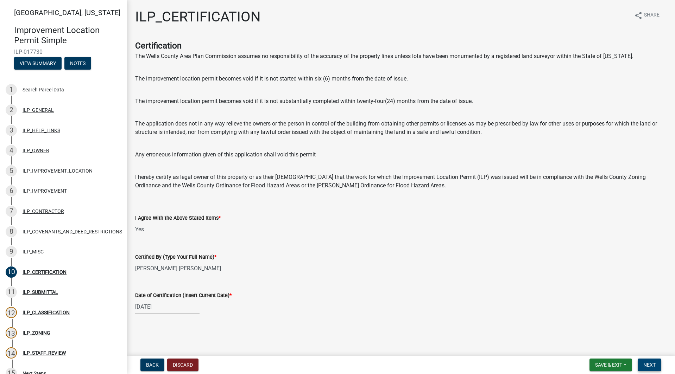
click at [651, 360] on button "Next" at bounding box center [650, 365] width 24 height 13
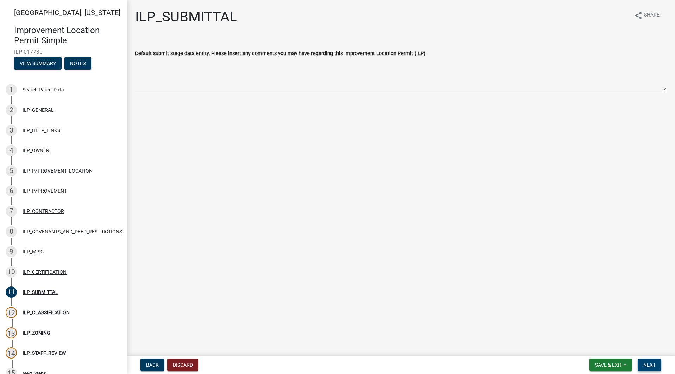
click at [655, 367] on span "Next" at bounding box center [649, 365] width 12 height 6
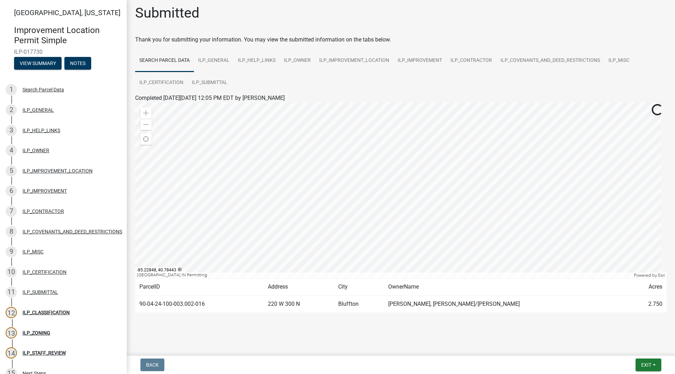
scroll to position [5, 0]
click at [644, 363] on span "Exit" at bounding box center [646, 365] width 10 height 6
click at [631, 348] on button "Save & Exit" at bounding box center [633, 346] width 56 height 17
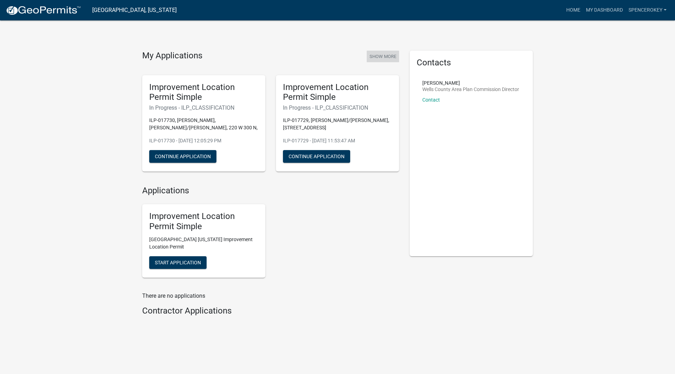
click at [379, 54] on button "Show More" at bounding box center [383, 57] width 32 height 12
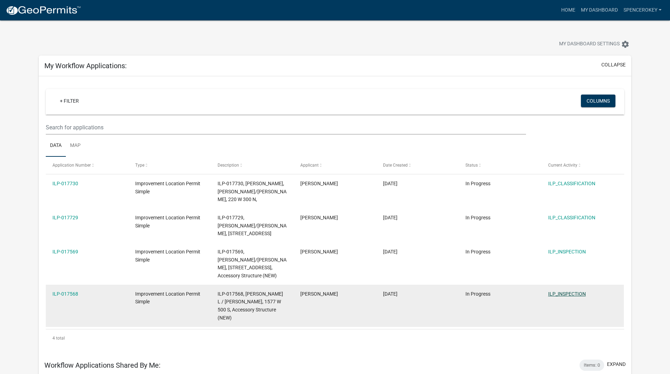
click at [566, 291] on link "ILP_INSPECTION" at bounding box center [567, 294] width 38 height 6
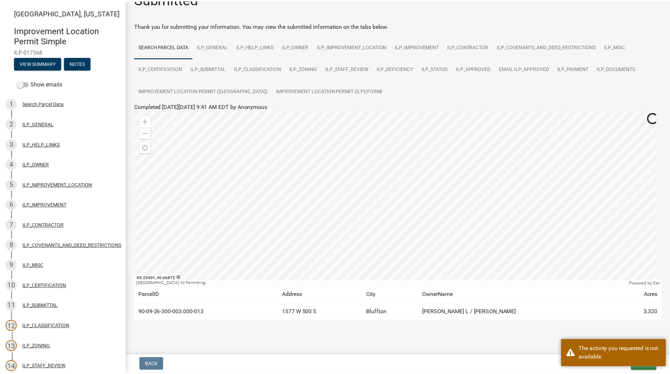
scroll to position [27, 0]
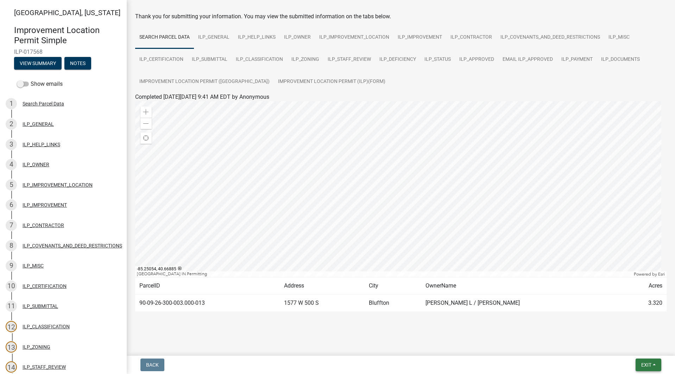
click at [647, 364] on span "Exit" at bounding box center [646, 365] width 10 height 6
click at [635, 348] on button "Save & Exit" at bounding box center [633, 346] width 56 height 17
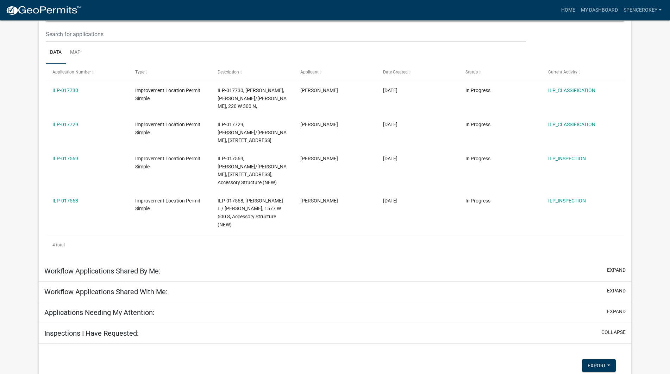
scroll to position [93, 0]
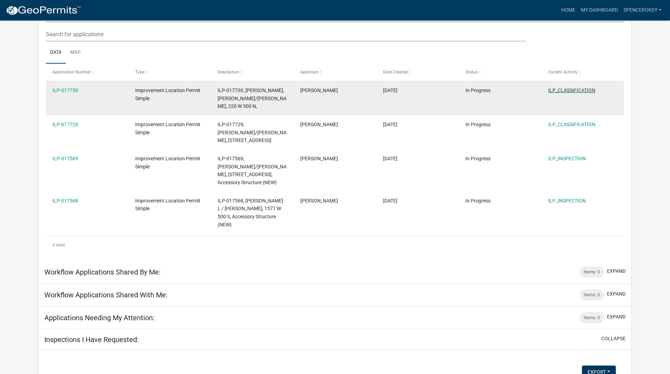
click at [588, 89] on link "ILP_CLASSIFICATION" at bounding box center [571, 91] width 47 height 6
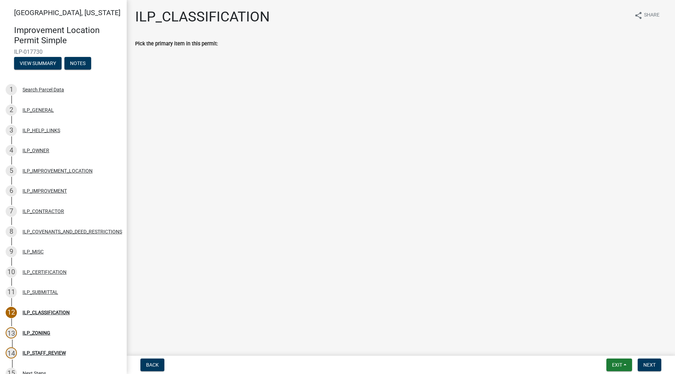
click at [251, 44] on div "Pick the primary item in this permit:" at bounding box center [400, 43] width 531 height 8
click at [148, 368] on span "Back" at bounding box center [152, 365] width 13 height 6
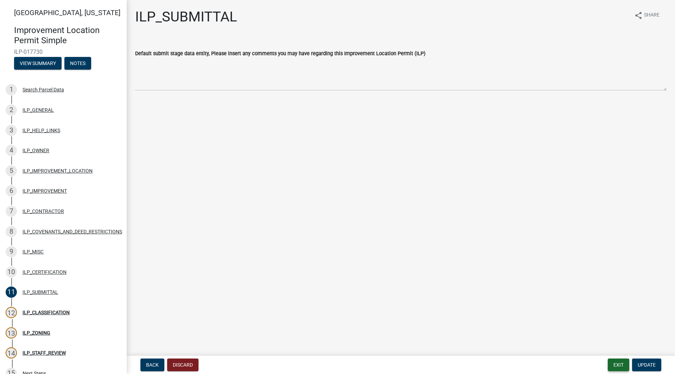
click at [622, 366] on button "Exit" at bounding box center [618, 365] width 21 height 13
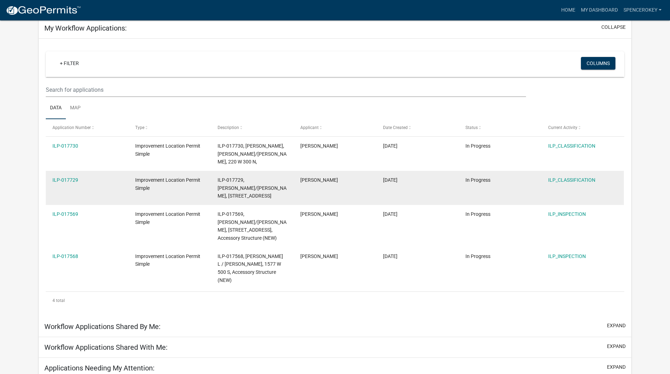
scroll to position [55, 0]
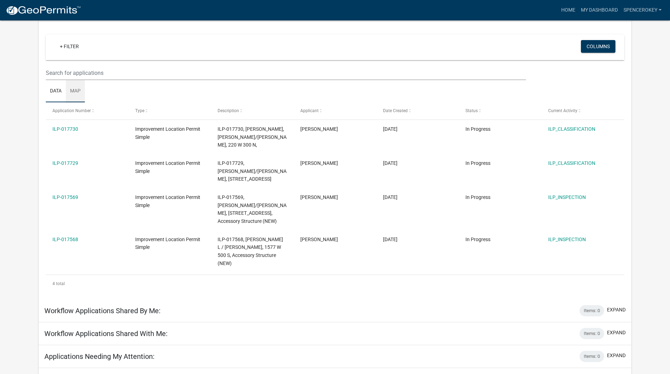
click at [71, 89] on link "Map" at bounding box center [75, 91] width 19 height 23
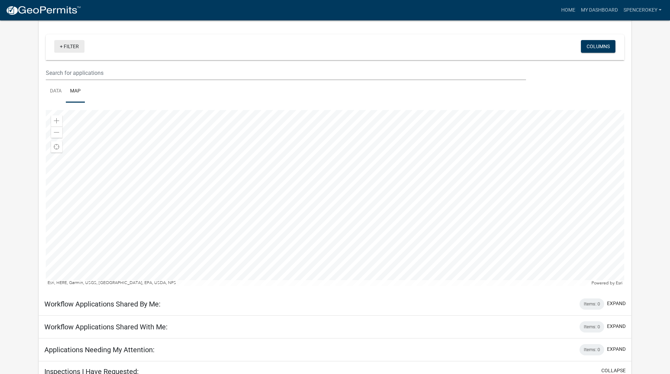
click at [61, 47] on link "+ Filter" at bounding box center [69, 46] width 30 height 13
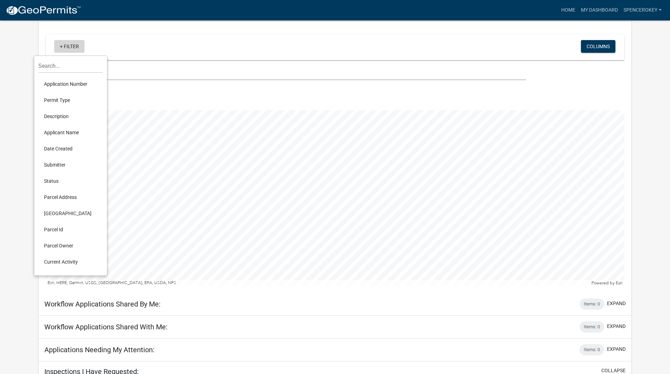
click at [61, 47] on link "+ Filter" at bounding box center [69, 46] width 30 height 13
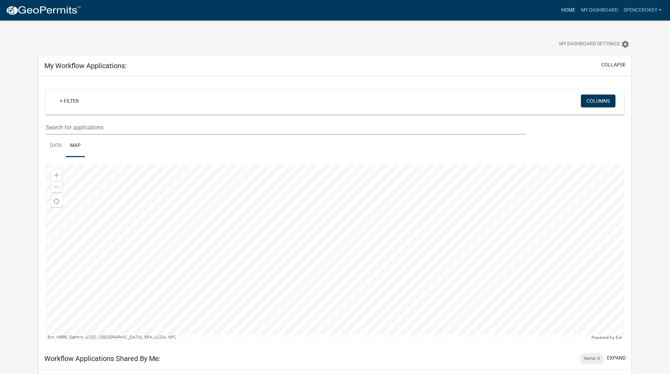
click at [570, 10] on link "Home" at bounding box center [568, 10] width 20 height 13
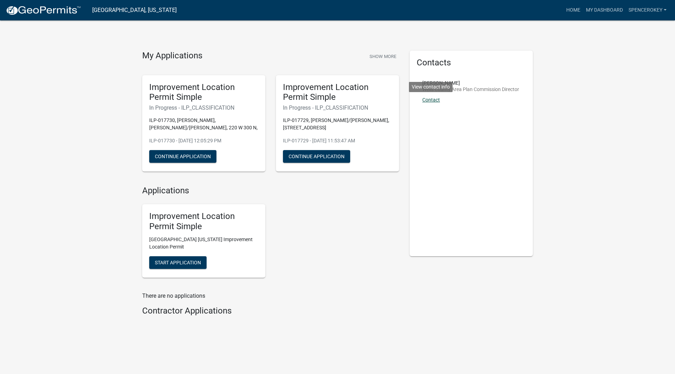
click at [428, 103] on link "Contact" at bounding box center [431, 100] width 18 height 6
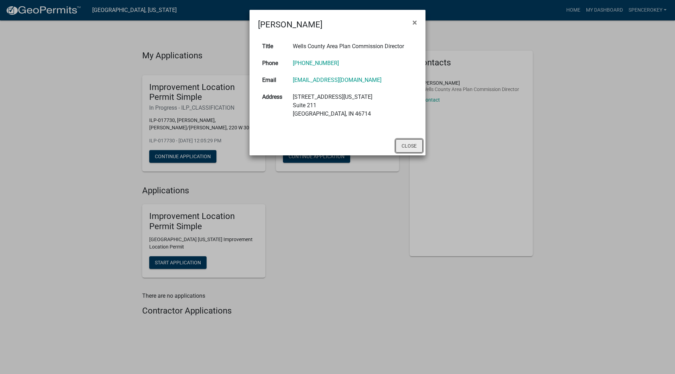
click at [409, 148] on button "Close" at bounding box center [408, 145] width 27 height 13
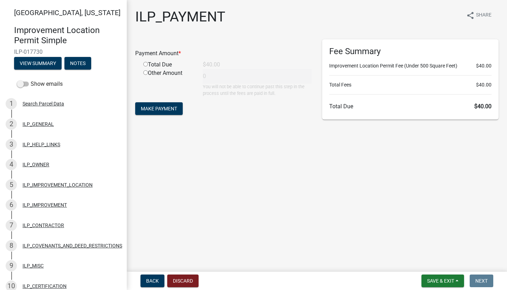
click at [146, 65] on input "radio" at bounding box center [145, 64] width 5 height 5
radio input "true"
type input "40"
click at [159, 110] on span "Make Payment" at bounding box center [159, 109] width 36 height 6
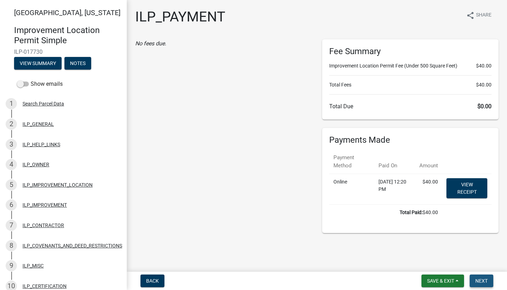
click at [488, 285] on button "Next" at bounding box center [481, 281] width 24 height 13
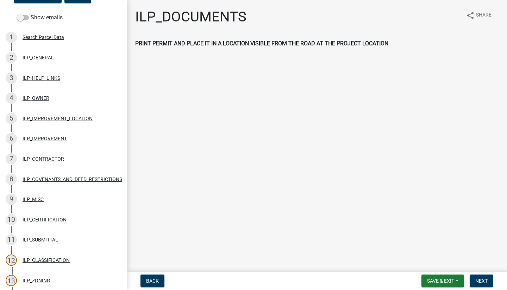
scroll to position [48, 0]
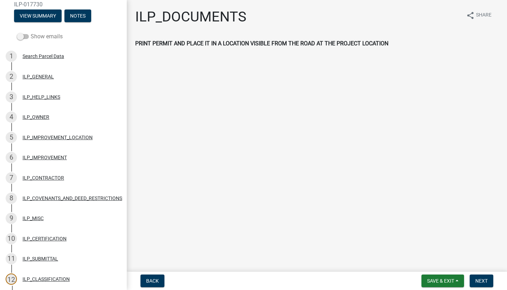
click at [22, 38] on span at bounding box center [23, 36] width 12 height 5
click at [31, 32] on input "Show emails" at bounding box center [31, 32] width 0 height 0
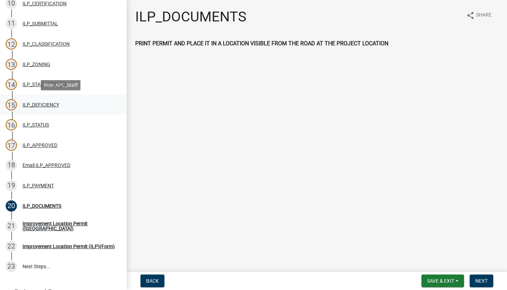
scroll to position [349, 0]
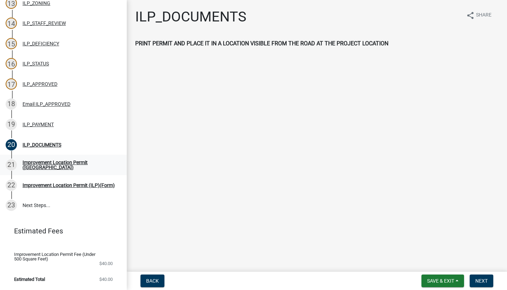
click at [52, 160] on div "Improvement Location Permit ([GEOGRAPHIC_DATA])" at bounding box center [69, 165] width 93 height 10
click at [53, 183] on div "Improvement Location Permit (ILP)(Form)" at bounding box center [69, 185] width 92 height 5
click at [152, 281] on span "Back" at bounding box center [152, 281] width 13 height 6
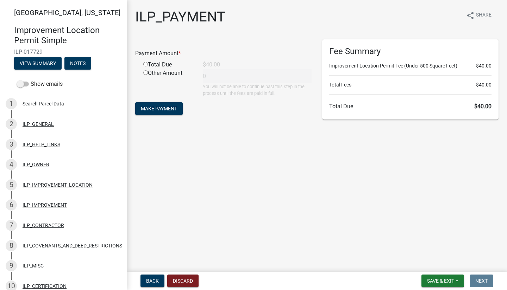
click at [148, 65] on div "Total Due" at bounding box center [167, 65] width 59 height 8
click at [146, 65] on input "radio" at bounding box center [145, 64] width 5 height 5
radio input "true"
type input "40"
click at [153, 105] on button "Make Payment" at bounding box center [159, 108] width 48 height 13
